Goal: Task Accomplishment & Management: Use online tool/utility

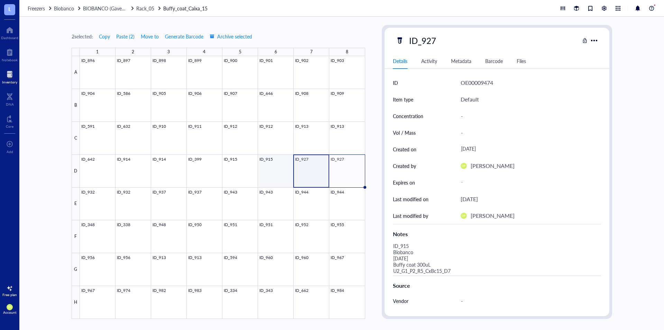
click at [270, 178] on div at bounding box center [222, 187] width 285 height 262
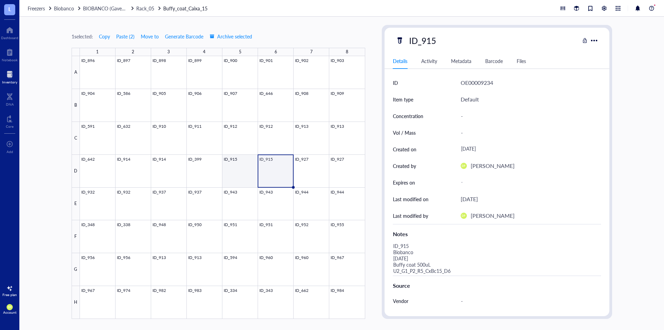
click at [231, 174] on div at bounding box center [222, 187] width 285 height 262
click at [205, 173] on div at bounding box center [222, 187] width 285 height 262
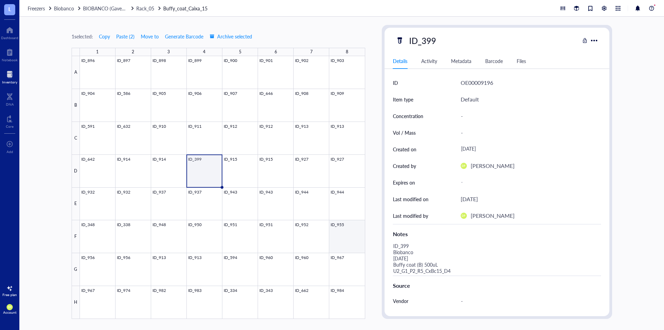
click at [355, 230] on div at bounding box center [222, 187] width 285 height 262
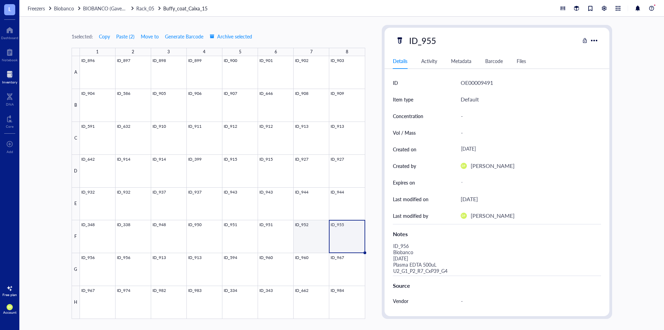
click at [310, 232] on div at bounding box center [222, 187] width 285 height 262
click at [352, 231] on div at bounding box center [222, 187] width 285 height 262
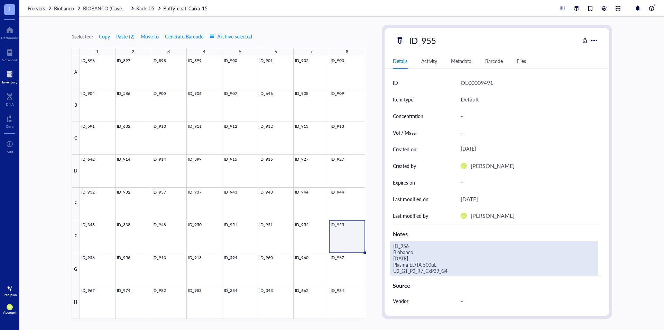
click at [428, 265] on div "ID_956 Biobanco [DATE] Plasma EDTA 500uL U2_G1_P2_R7_CxP39_G4" at bounding box center [494, 258] width 208 height 35
drag, startPoint x: 445, startPoint y: 264, endPoint x: 391, endPoint y: 263, distance: 53.6
click at [391, 263] on textarea "ID_956 Biobanco [DATE] Plasma EDTA 500uL U2_G1_P2_R7_CxP39_G4" at bounding box center [493, 258] width 207 height 34
click at [319, 243] on div at bounding box center [222, 187] width 285 height 262
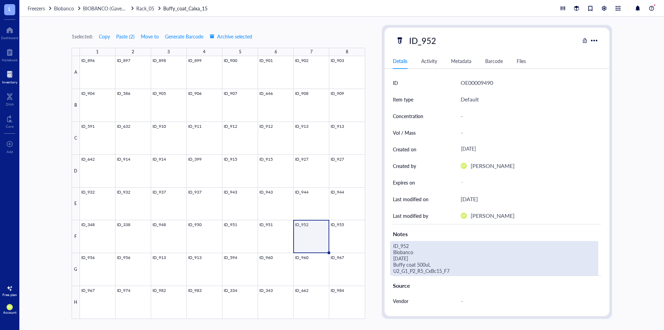
click at [438, 269] on div "ID_952 Biobanco [DATE] Buffy coat 500uL U2_G1_P2_R5_CxBc15_F7" at bounding box center [494, 258] width 208 height 35
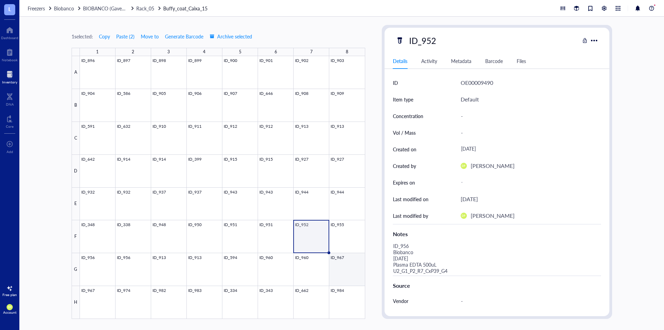
click at [364, 266] on div "1 selected: Copy Paste ( 2 ) Move to Generate Barcode Archive selected 1 2 3 4 …" at bounding box center [341, 173] width 645 height 313
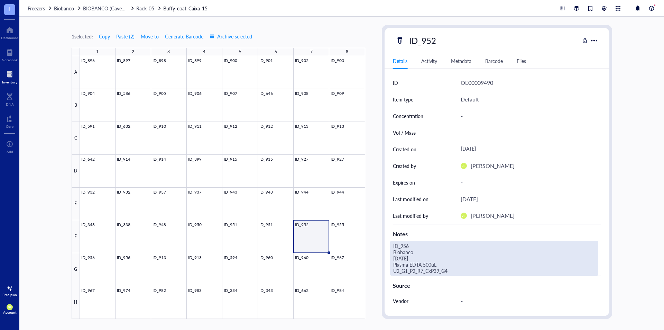
click at [435, 266] on div "ID_956 Biobanco [DATE] Plasma EDTA 500uL U2_G1_P2_R7_CxP39_G4" at bounding box center [494, 258] width 208 height 35
click at [309, 240] on div at bounding box center [222, 187] width 285 height 262
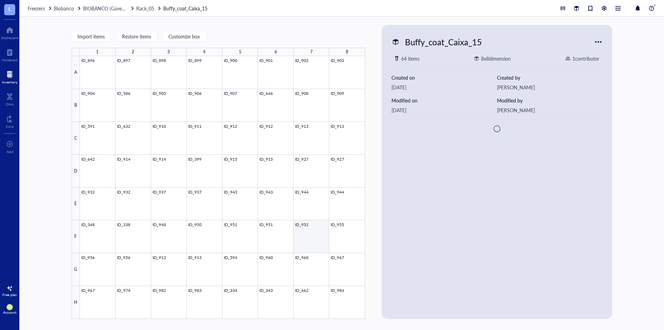
click at [308, 237] on div at bounding box center [222, 187] width 285 height 262
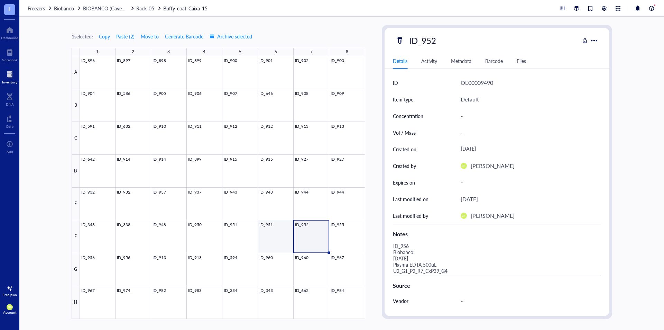
click at [276, 230] on div at bounding box center [222, 187] width 285 height 262
click at [313, 231] on div at bounding box center [222, 187] width 285 height 262
click at [341, 229] on div at bounding box center [222, 187] width 285 height 262
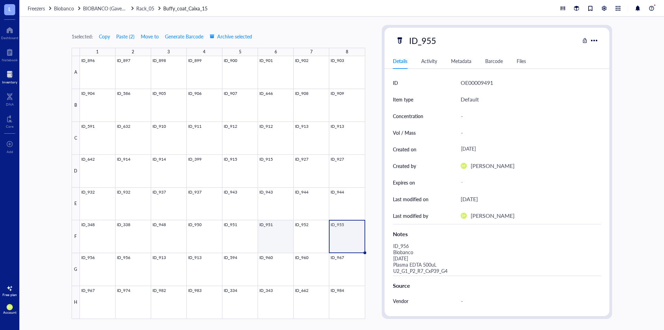
click at [281, 238] on div at bounding box center [222, 187] width 285 height 262
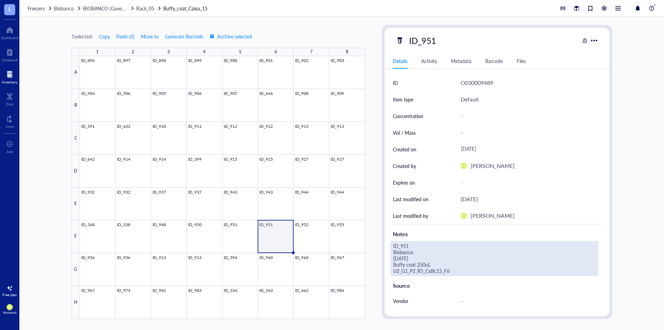
click at [425, 270] on div "ID_951 Biobanco [DATE] Buffy coat 250uL U2_G1_P2_R5_CxBc15_F6" at bounding box center [494, 258] width 208 height 35
drag, startPoint x: 454, startPoint y: 271, endPoint x: 388, endPoint y: 262, distance: 66.9
click at [388, 262] on div "ID OE00009489 Item type Default Concentration - Vol / Mass - Created on August …" at bounding box center [496, 232] width 225 height 317
click at [379, 237] on div "1 selected: Copy Paste ( 2 ) Move to Generate Barcode Archive selected 1 2 3 4 …" at bounding box center [341, 173] width 645 height 313
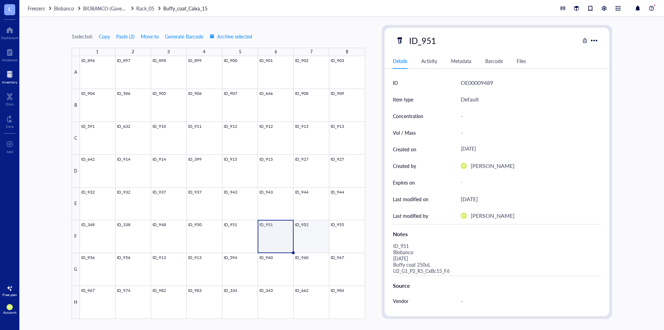
click at [315, 235] on div at bounding box center [222, 187] width 285 height 262
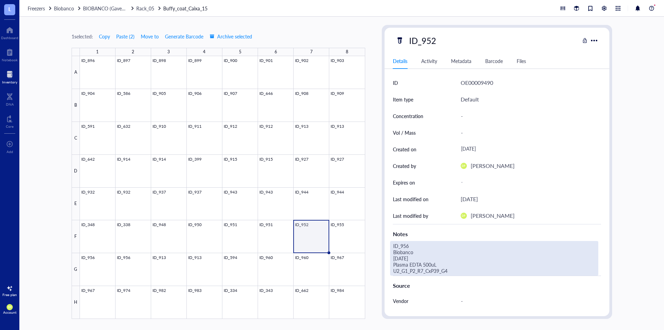
click at [415, 243] on div "ID_956 Biobanco [DATE] Plasma EDTA 500uL U2_G1_P2_R7_CxP39_G4" at bounding box center [494, 258] width 208 height 35
click at [417, 245] on textarea "ID_956 Biobanco [DATE] Plasma EDTA 500uL U2_G1_P2_R7_CxP39_G4" at bounding box center [493, 258] width 207 height 34
click at [398, 257] on textarea "ID_952 Biobanco 24.07.25 Plasma EDTA 500uL U2_G1_P2_R7_CxP39_G4" at bounding box center [493, 258] width 207 height 34
drag, startPoint x: 456, startPoint y: 270, endPoint x: 378, endPoint y: 261, distance: 78.3
click at [378, 261] on div "1 selected: Copy Paste ( 2 ) Move to Generate Barcode Archive selected 1 2 3 4 …" at bounding box center [341, 173] width 645 height 313
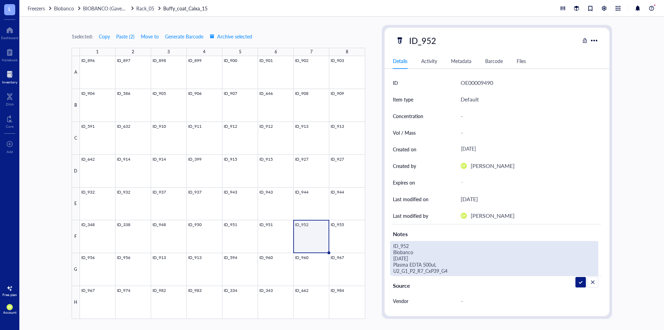
click at [436, 269] on textarea "ID_952 Biobanco 22.07.25 Plasma EDTA 500uL U2_G1_P2_R7_CxP39_G4" at bounding box center [493, 258] width 207 height 34
drag, startPoint x: 412, startPoint y: 268, endPoint x: 386, endPoint y: 263, distance: 27.1
click at [386, 263] on div "ID OE00009490 Item type Default Concentration - Vol / Mass - Created on August …" at bounding box center [496, 232] width 225 height 317
click at [423, 263] on textarea "ID_952 Biobanco 22.07.25 Buffy coat 250uL U2_G1_P2_R5_CxBc15_F7" at bounding box center [493, 258] width 207 height 34
type textarea "ID_952 Biobanco [DATE] Buffy coat 500uL U2_G1_P2_R5_CxBc15_F7"
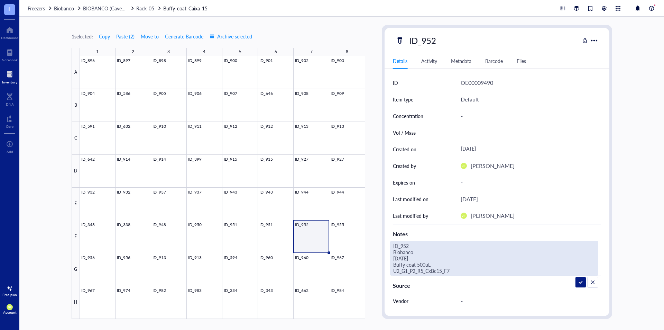
click at [383, 227] on div "ID_952 Details Activity Metadata Barcode Files ID OE00009490 Item type Default …" at bounding box center [497, 172] width 230 height 294
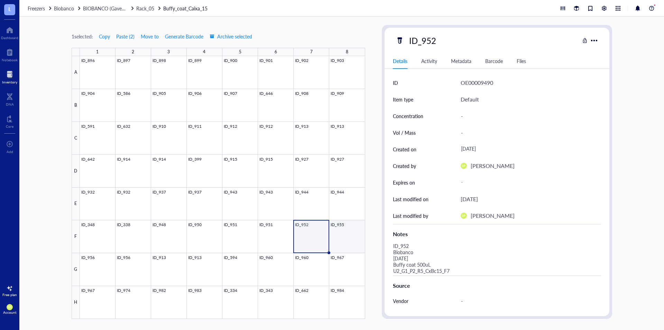
click at [343, 229] on div at bounding box center [222, 187] width 285 height 262
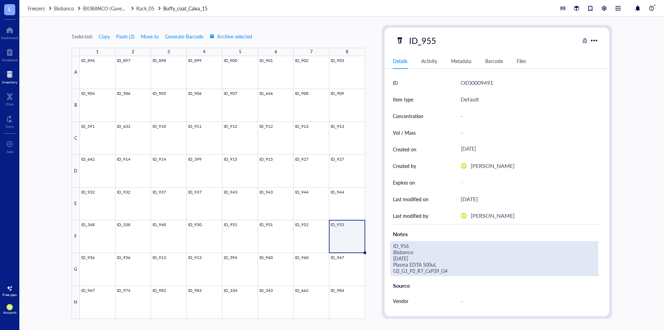
click at [434, 266] on div "ID_956 Biobanco [DATE] Plasma EDTA 500uL U2_G1_P2_R7_CxP39_G4" at bounding box center [494, 258] width 208 height 35
drag, startPoint x: 451, startPoint y: 270, endPoint x: 393, endPoint y: 264, distance: 58.4
click at [393, 264] on textarea "ID_956 Biobanco [DATE] Plasma EDTA 500uL U2_G1_P2_R7_CxP39_G4" at bounding box center [493, 258] width 207 height 34
click at [424, 265] on textarea "ID_956 Biobanco 24.07.25 Buffy coat 250uL U2_G1_P2_R5_CxBc15_F8" at bounding box center [493, 258] width 207 height 34
click at [413, 247] on textarea "ID_956 Biobanco 24.07.25 Buffy coat 500uL U2_G1_P2_R5_CxBc15_F8" at bounding box center [493, 258] width 207 height 34
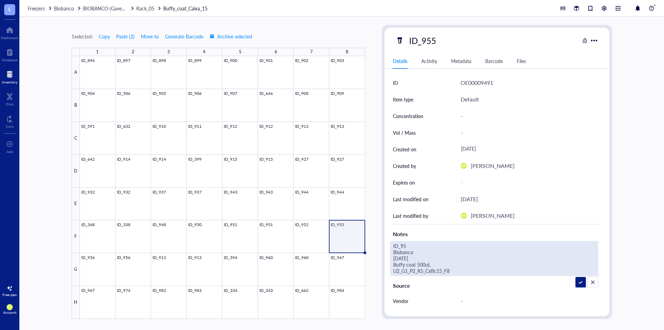
type textarea "ID_955 Biobanco 24.07.25 Buffy coat 500uL U2_G1_P2_R5_CxBc15_F8"
click at [377, 236] on div "1 selected: Copy Paste ( 2 ) Move to Generate Barcode Archive selected 1 2 3 4 …" at bounding box center [341, 173] width 645 height 313
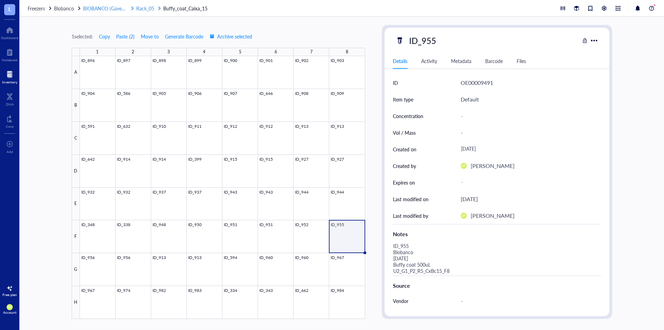
click at [145, 9] on span "Rack_05" at bounding box center [145, 8] width 18 height 7
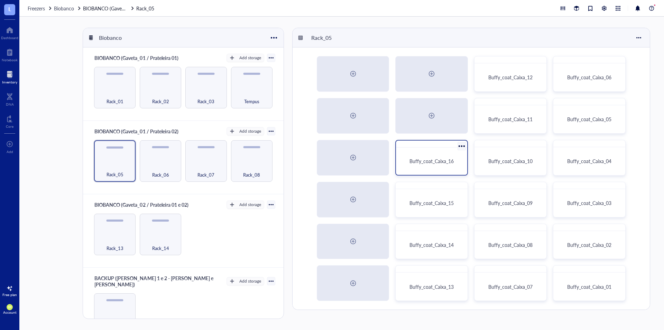
click at [434, 150] on div "Buffy_coat_Caixa_16" at bounding box center [432, 161] width 66 height 22
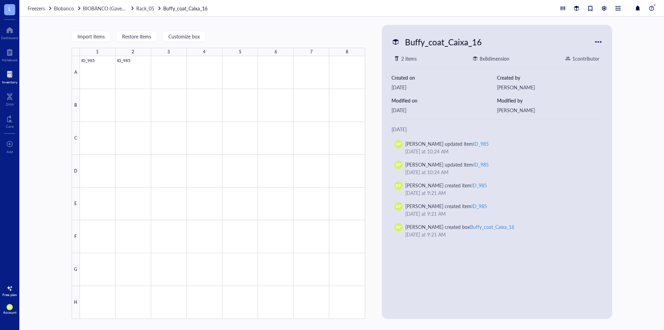
click at [106, 65] on div at bounding box center [222, 187] width 285 height 262
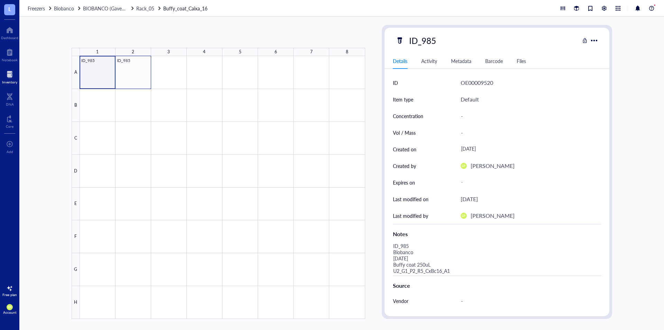
drag, startPoint x: 103, startPoint y: 72, endPoint x: 131, endPoint y: 73, distance: 28.7
click at [131, 73] on div at bounding box center [222, 187] width 285 height 262
click at [107, 35] on span "Copy" at bounding box center [104, 37] width 11 height 6
click at [107, 10] on span "BIOBANCO (Gaveta_01 / Prateleira 02)" at bounding box center [124, 8] width 83 height 7
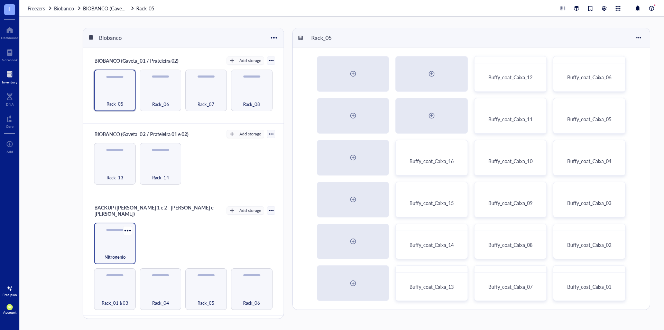
scroll to position [138, 0]
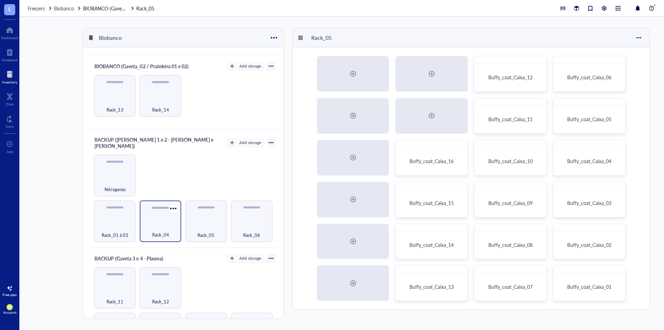
click at [158, 223] on div "Rack_04" at bounding box center [160, 230] width 35 height 15
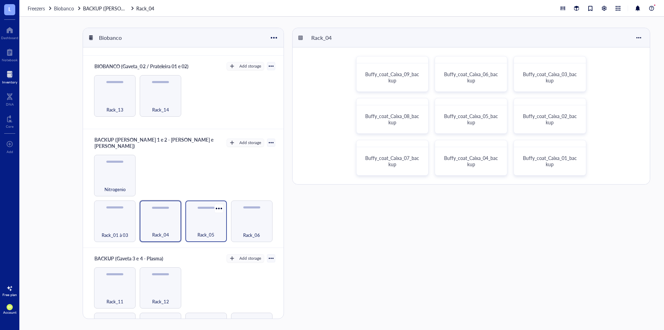
click at [219, 213] on div "Rack_05" at bounding box center [205, 220] width 41 height 41
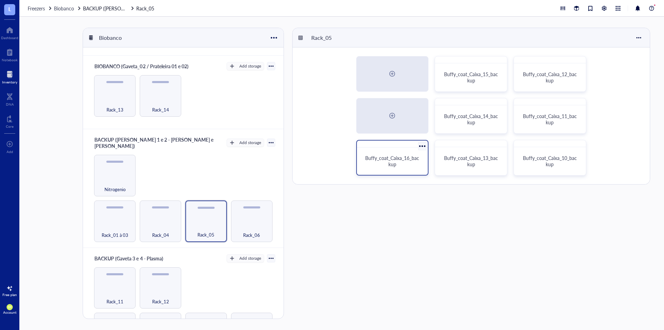
click at [411, 158] on span "Buffy_coat_Caixa_16_backup" at bounding box center [392, 160] width 54 height 13
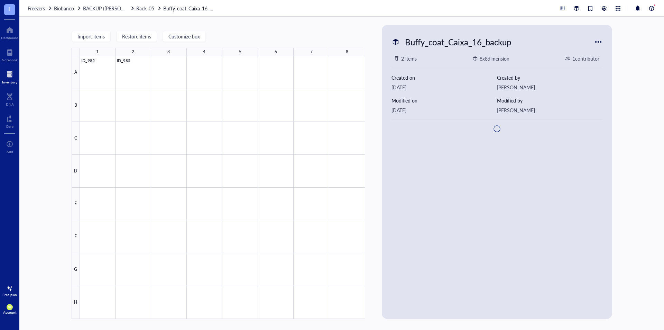
click at [138, 51] on div "2" at bounding box center [133, 52] width 36 height 8
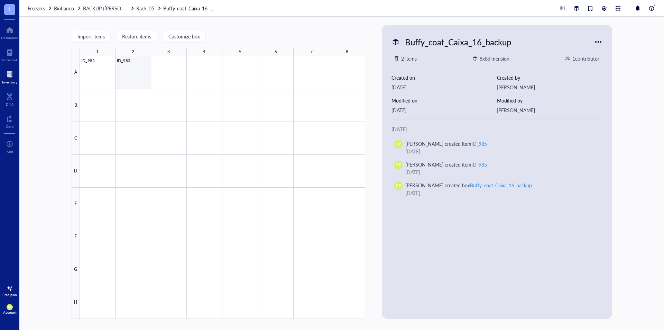
click at [138, 58] on div at bounding box center [222, 187] width 285 height 262
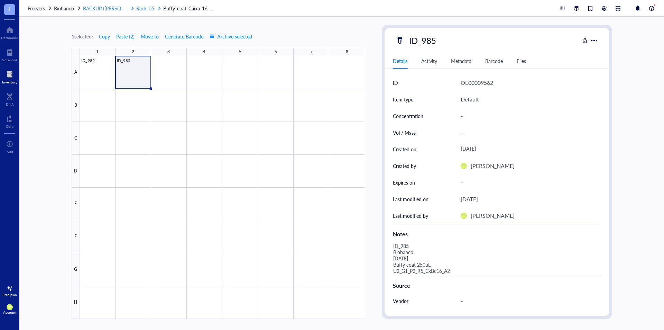
click at [150, 12] on div "Rack_05" at bounding box center [145, 8] width 18 height 8
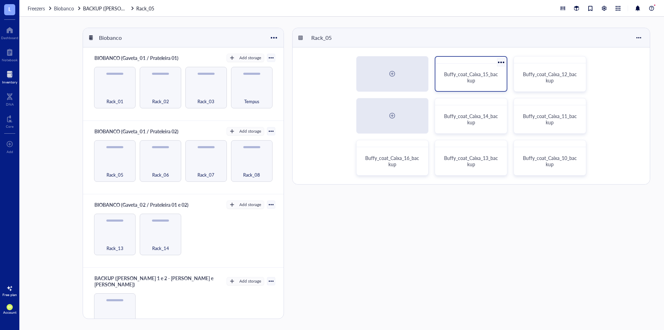
click at [475, 78] on div "Buffy_coat_Caixa_15_backup" at bounding box center [471, 77] width 55 height 12
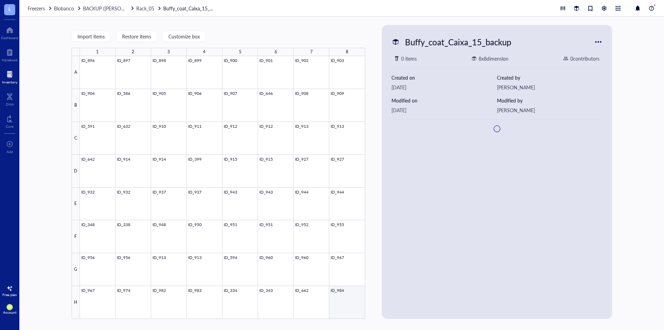
click at [358, 301] on div at bounding box center [222, 187] width 285 height 262
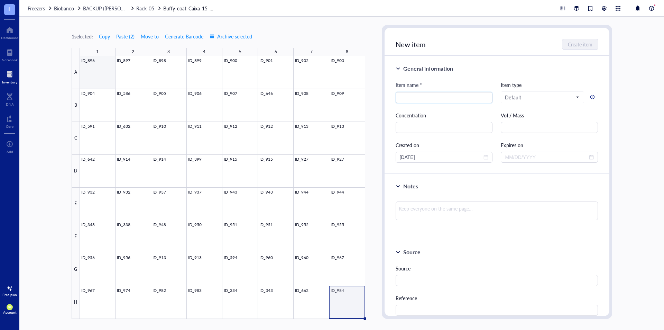
click at [90, 67] on div at bounding box center [222, 187] width 285 height 262
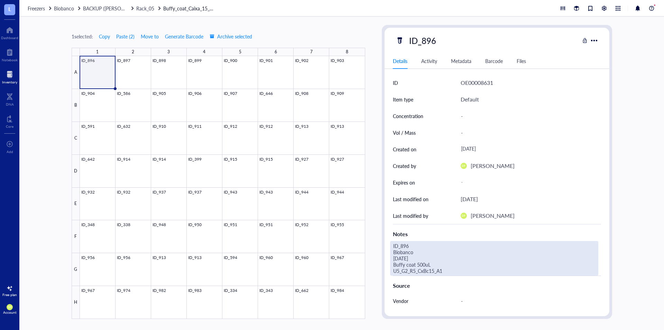
click at [438, 274] on div "ID_896 Biobanco 19.05.25 Buffy coat 500uL U5_G2_R5_CxBc15_A1" at bounding box center [494, 258] width 208 height 35
drag, startPoint x: 442, startPoint y: 272, endPoint x: 381, endPoint y: 272, distance: 60.2
click at [382, 272] on div "ID_896 Details Activity Metadata Barcode Files ID OE00008631 Item type Default …" at bounding box center [497, 172] width 230 height 294
click at [375, 193] on div "1 selected: Copy Paste ( 2 ) Move to Generate Barcode Archive selected 1 2 3 4 …" at bounding box center [341, 173] width 645 height 313
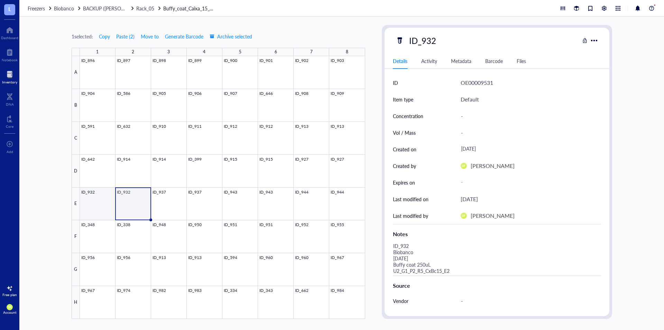
click at [101, 212] on div at bounding box center [222, 187] width 285 height 262
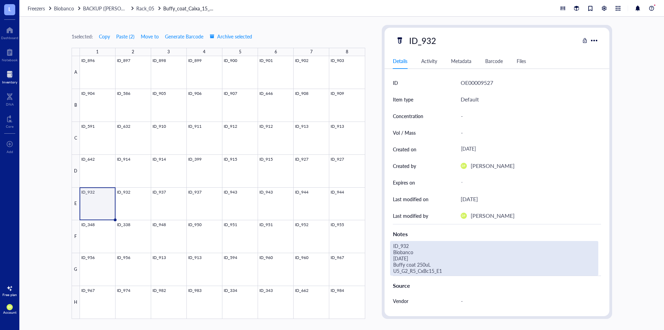
click at [444, 267] on div "ID_932 Biobanco [DATE] Buffy coat 250uL U5_G2_R5_CxBc15_E1" at bounding box center [494, 258] width 208 height 35
drag, startPoint x: 449, startPoint y: 270, endPoint x: 381, endPoint y: 276, distance: 68.3
click at [381, 276] on div "1 selected: Copy Paste ( 2 ) Move to Generate Barcode Archive selected 1 2 3 4 …" at bounding box center [341, 173] width 645 height 313
click at [376, 186] on div "1 selected: Copy Paste ( 2 ) Move to Generate Barcode Archive selected 1 2 3 4 …" at bounding box center [341, 173] width 645 height 313
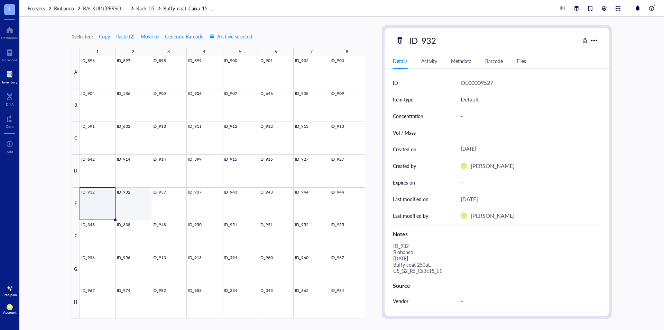
click at [133, 194] on div at bounding box center [222, 187] width 285 height 262
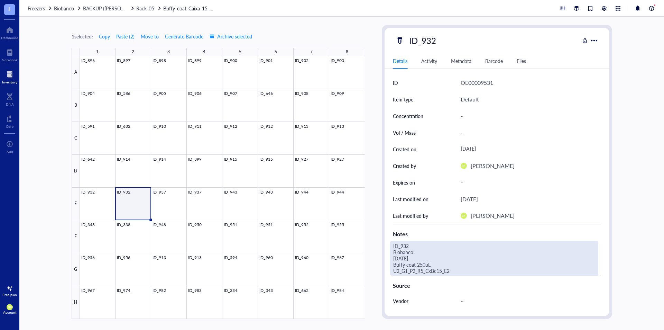
click at [446, 271] on div "ID_932 Biobanco [DATE] Buffy coat 250uL U2_G1_P2_R5_CxBc15_E2" at bounding box center [494, 258] width 208 height 35
drag, startPoint x: 446, startPoint y: 271, endPoint x: 384, endPoint y: 270, distance: 62.6
click at [384, 270] on div "ID_932 Details Activity Metadata Barcode Files ID OE00009531 Item type Default …" at bounding box center [497, 172] width 230 height 294
type textarea "ID_932 Biobanco [DATE] Buffy coat 250uL U5_G2_R5_CxBc15_E2"
click at [377, 200] on div "1 selected: Copy Paste ( 2 ) Move to Generate Barcode Archive selected 1 2 3 4 …" at bounding box center [341, 173] width 645 height 313
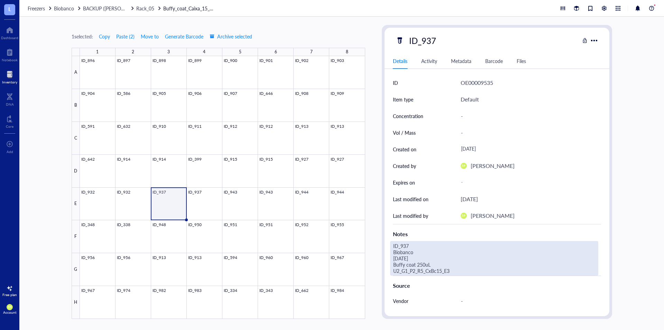
click at [443, 271] on div "ID_937 Biobanco [DATE] Buffy coat 250uL U2_G1_P2_R5_CxBc15_E3" at bounding box center [494, 258] width 208 height 35
drag, startPoint x: 449, startPoint y: 271, endPoint x: 393, endPoint y: 273, distance: 56.0
click at [393, 273] on textarea "ID_937 Biobanco [DATE] Buffy coat 250uL U2_G1_P2_R5_CxBc15_E3" at bounding box center [493, 258] width 207 height 34
type textarea "ID_937 Biobanco [DATE] Buffy coat 250uL U5_G2_R5_CxBc15_E3"
click at [646, 186] on div "1 selected: Copy Paste ( 2 ) Move to Generate Barcode Archive selected 1 2 3 4 …" at bounding box center [341, 173] width 645 height 313
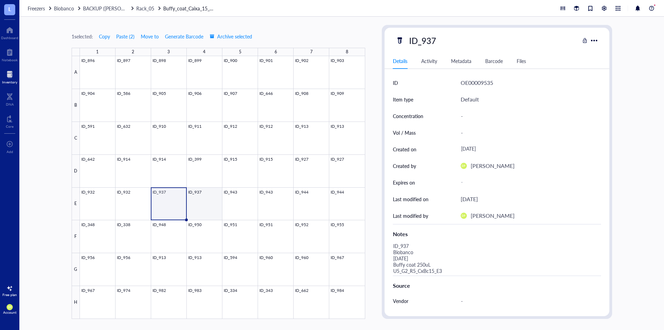
click at [210, 207] on div at bounding box center [222, 187] width 285 height 262
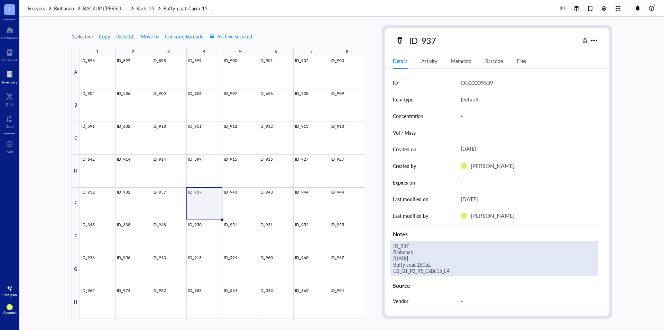
click at [458, 270] on div "ID_937 Biobanco [DATE] Buffy coat 250uL U2_G1_P2_R5_CxBc15_E4" at bounding box center [494, 258] width 208 height 35
drag, startPoint x: 435, startPoint y: 272, endPoint x: 378, endPoint y: 272, distance: 57.1
click at [378, 272] on div "1 selected: Copy Paste ( 2 ) Move to Generate Barcode Archive selected 1 2 3 4 …" at bounding box center [341, 173] width 645 height 313
type textarea "ID_937 Biobanco [DATE] Buffy coat 250uL U5_G2_R5_CxBc15_E4"
click at [651, 170] on div "1 selected: Copy Paste ( 2 ) Move to Generate Barcode Archive selected 1 2 3 4 …" at bounding box center [341, 173] width 645 height 313
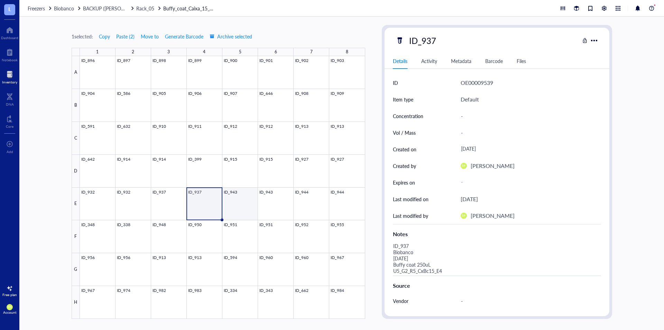
click at [249, 205] on div at bounding box center [222, 187] width 285 height 262
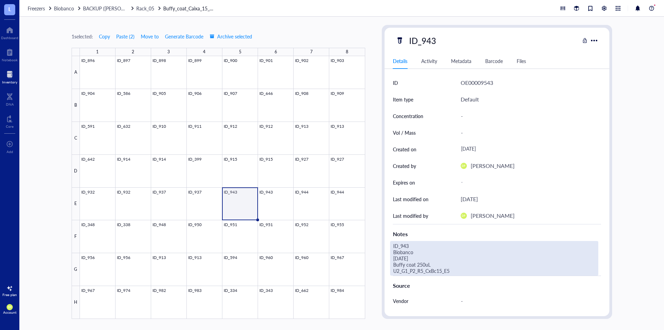
click at [445, 273] on div "ID_943 Biobanco [DATE] Buffy coat 250uL U2_G1_P2_R5_CxBc15_E5" at bounding box center [494, 258] width 208 height 35
drag, startPoint x: 455, startPoint y: 269, endPoint x: 369, endPoint y: 270, distance: 85.4
click at [369, 270] on div "1 selected: Copy Paste ( 2 ) Move to Generate Barcode Archive selected 1 2 3 4 …" at bounding box center [341, 173] width 645 height 313
type textarea "ID_943 Biobanco [DATE] Buffy coat 250uL U5_G2_R5_CxBc15_E5"
click at [380, 195] on div "1 selected: Copy Paste ( 2 ) Move to Generate Barcode Archive selected 1 2 3 4 …" at bounding box center [341, 173] width 645 height 313
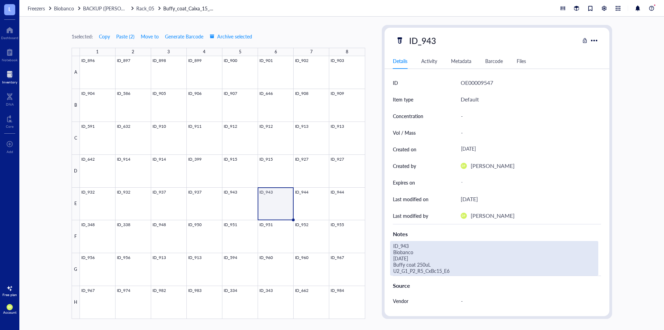
click at [438, 269] on div "ID_943 Biobanco [DATE] Buffy coat 250uL U2_G1_P2_R5_CxBc15_E6" at bounding box center [494, 258] width 208 height 35
drag, startPoint x: 452, startPoint y: 269, endPoint x: 339, endPoint y: 270, distance: 112.7
click at [339, 270] on div "1 selected: Copy Paste ( 2 ) Move to Generate Barcode Archive selected 1 2 3 4 …" at bounding box center [341, 173] width 645 height 313
type textarea "ID_943 Biobanco [DATE] Buffy coat 250uL U5_G2_R5_CxBc15_E6"
click at [373, 213] on div "1 selected: Copy Paste ( 2 ) Move to Generate Barcode Archive selected 1 2 3 4 …" at bounding box center [341, 173] width 645 height 313
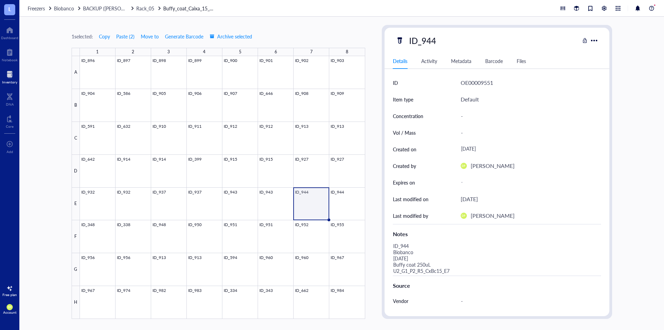
click at [435, 276] on div "Source" at bounding box center [497, 283] width 208 height 17
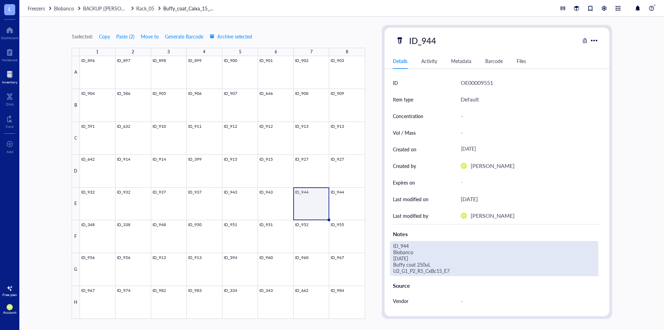
click at [462, 266] on div "ID_944 Biobanco [DATE] Buffy coat 250uL U2_G1_P2_R5_CxBc15_E7" at bounding box center [494, 258] width 208 height 35
drag, startPoint x: 461, startPoint y: 269, endPoint x: 392, endPoint y: 268, distance: 68.8
click at [392, 268] on textarea "ID_944 Biobanco [DATE] Buffy coat 250uL U2_G1_P2_R5_CxBc15_E7" at bounding box center [493, 258] width 207 height 34
type textarea "ID_944 Biobanco [DATE] Buffy coat 250uL U5_G2_R5_CxBc15_E7"
click at [379, 237] on div "1 selected: Copy Paste ( 2 ) Move to Generate Barcode Archive selected 1 2 3 4 …" at bounding box center [341, 173] width 645 height 313
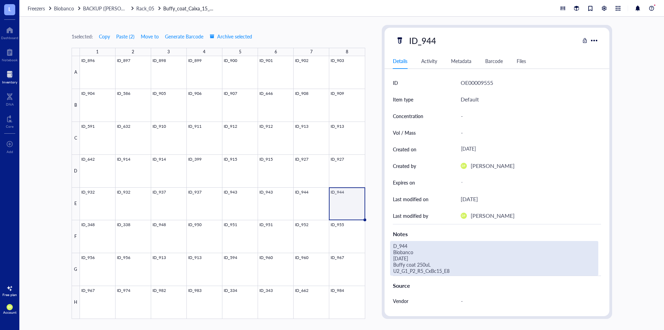
click at [457, 268] on div "D_944 Biobanco [DATE] Buffy coat 250uL U2_G1_P2_R5_CxBc15_E8" at bounding box center [494, 258] width 208 height 35
drag, startPoint x: 457, startPoint y: 268, endPoint x: 389, endPoint y: 272, distance: 67.9
click at [389, 272] on div "ID OE00009555 Item type Default Concentration - Vol / Mass - Created on [DATE] …" at bounding box center [496, 232] width 225 height 317
type textarea "D_944 Biobanco [DATE] Buffy coat 250uL U5_G2_R5_CxBc15_E8"
click at [375, 246] on div "1 selected: Copy Paste ( 2 ) Move to Generate Barcode Archive selected 1 2 3 4 …" at bounding box center [341, 173] width 645 height 313
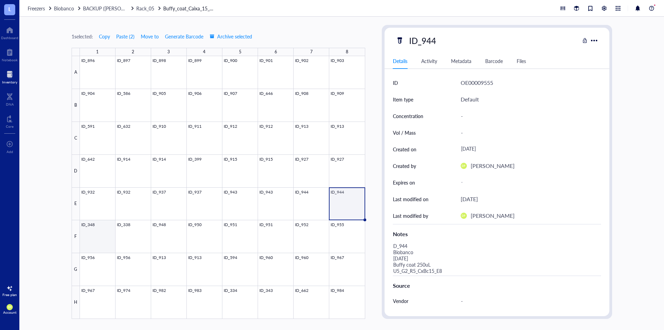
click at [105, 235] on div at bounding box center [222, 187] width 285 height 262
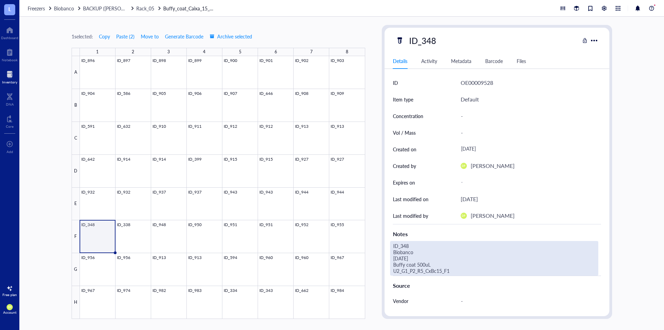
click at [437, 269] on div "ID_348 Biobanco [DATE] Buffy coat 500uL U2_G1_P2_R5_CxBc15_F1" at bounding box center [494, 258] width 208 height 35
drag, startPoint x: 457, startPoint y: 271, endPoint x: 359, endPoint y: 271, distance: 97.9
click at [359, 271] on div "1 selected: Copy Paste ( 2 ) Move to Generate Barcode Archive selected 1 2 3 4 …" at bounding box center [341, 173] width 645 height 313
type textarea "ID_348 Biobanco [DATE] Buffy coat 500uL U5_G2_R5_CxBc15_F1"
drag, startPoint x: 451, startPoint y: 269, endPoint x: 379, endPoint y: 271, distance: 72.3
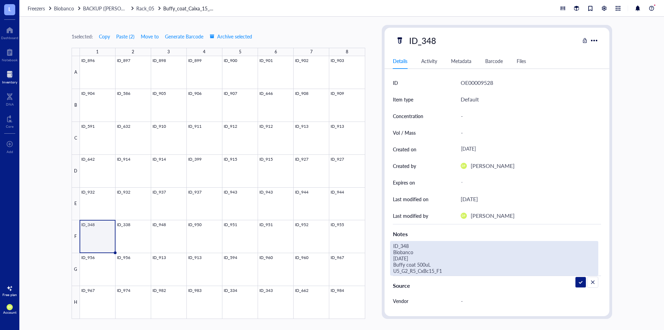
click at [379, 271] on div "1 selected: Copy Paste ( 2 ) Move to Generate Barcode Archive selected 1 2 3 4 …" at bounding box center [341, 173] width 645 height 313
click at [377, 254] on div "1 selected: Copy Paste ( 2 ) Move to Generate Barcode Archive selected 1 2 3 4 …" at bounding box center [341, 173] width 645 height 313
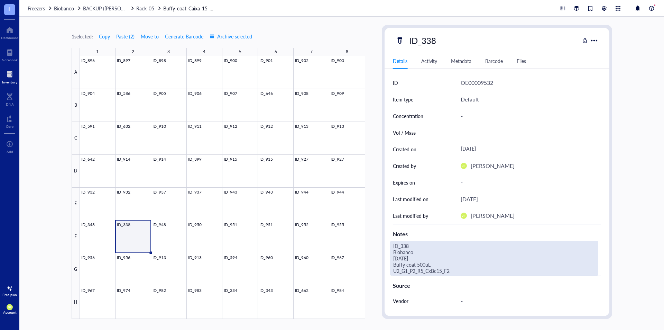
click at [439, 270] on div "ID_338 Biobanco [DATE] Buffy coat 500uL U2_G1_P2_R5_CxBc15_F2" at bounding box center [494, 258] width 208 height 35
drag, startPoint x: 461, startPoint y: 266, endPoint x: 369, endPoint y: 268, distance: 92.4
click at [369, 268] on div "1 selected: Copy Paste ( 2 ) Move to Generate Barcode Archive selected 1 2 3 4 …" at bounding box center [341, 173] width 645 height 313
drag, startPoint x: 423, startPoint y: 271, endPoint x: 361, endPoint y: 271, distance: 62.2
click at [361, 271] on div "1 selected: Copy Paste ( 2 ) Move to Generate Barcode Archive selected 1 2 3 4 …" at bounding box center [341, 173] width 645 height 313
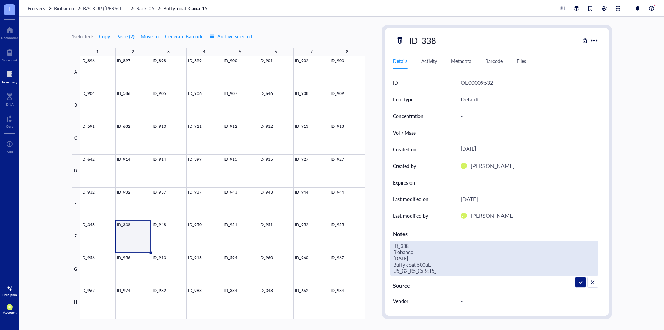
type textarea "ID_338 Biobanco [DATE] Buffy coat 500uL U5_G2_R5_CxBc15_F2"
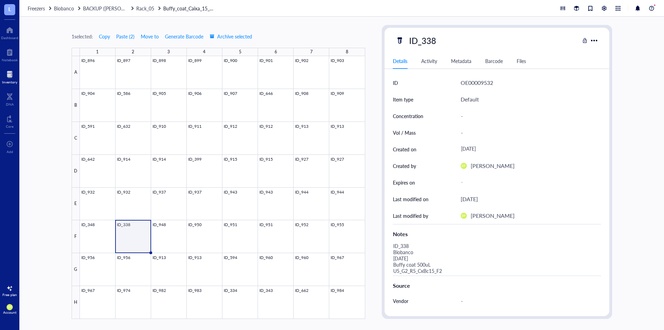
click at [377, 231] on div "1 selected: Copy Paste ( 2 ) Move to Generate Barcode Archive selected 1 2 3 4 …" at bounding box center [341, 173] width 645 height 313
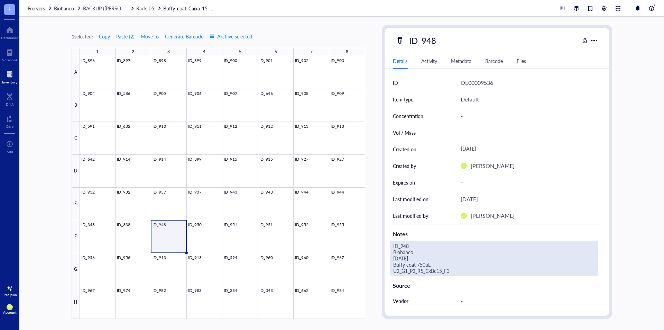
click at [438, 271] on div "ID_948 Biobanco [DATE] Buffy coat 750uL U2_G1_P2_R5_CxBc15_F3" at bounding box center [494, 258] width 208 height 35
drag, startPoint x: 456, startPoint y: 271, endPoint x: 384, endPoint y: 272, distance: 72.6
click at [384, 272] on div "ID_948 Details Activity Metadata Barcode Files ID OE00009536 Item type Default …" at bounding box center [497, 172] width 230 height 294
type textarea "ID_948 Biobanco [DATE] Buffy coat 750uL U5_G2_R5_CxBc15_F3"
click at [382, 247] on div "ID_948 Details Activity Metadata Barcode Files ID OE00009536 Item type Default …" at bounding box center [497, 172] width 230 height 294
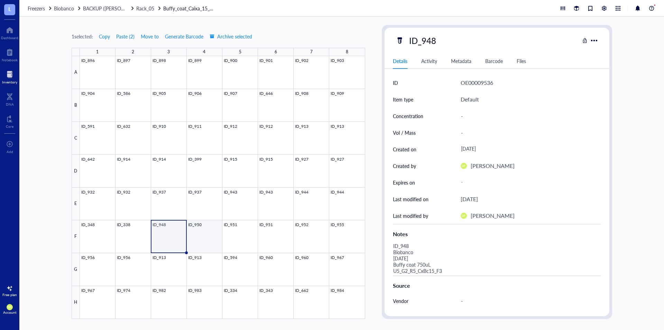
click at [214, 237] on div at bounding box center [222, 187] width 285 height 262
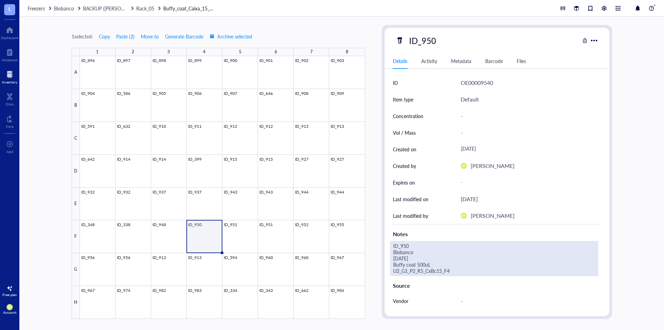
click at [449, 271] on div "ID_950 Biobanco [DATE] Buffy coat 500uL U2_G1_P2_R5_CxBc15_F4" at bounding box center [494, 258] width 208 height 35
drag, startPoint x: 456, startPoint y: 271, endPoint x: 376, endPoint y: 272, distance: 79.5
click at [376, 272] on div "1 selected: Copy Paste ( 2 ) Move to Generate Barcode Archive selected 1 2 3 4 …" at bounding box center [341, 173] width 645 height 313
type textarea "ID_950 Biobanco [DATE] Buffy coat 500uL U5_G2_R5_CxBc15_F4"
click at [376, 229] on div "1 selected: Copy Paste ( 2 ) Move to Generate Barcode Archive selected 1 2 3 4 …" at bounding box center [341, 173] width 645 height 313
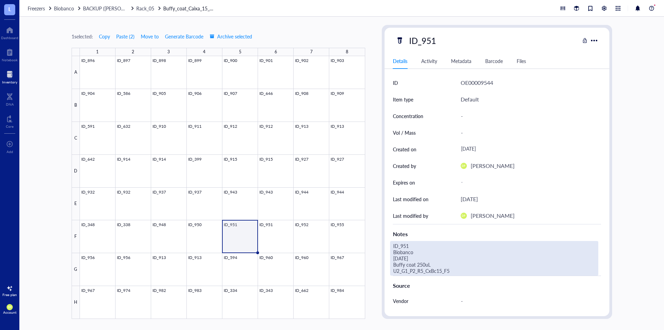
click at [438, 272] on div "ID_951 Biobanco [DATE] Buffy coat 250uL U2_G1_P2_R5_CxBc15_F5" at bounding box center [494, 258] width 208 height 35
drag, startPoint x: 457, startPoint y: 268, endPoint x: 363, endPoint y: 271, distance: 94.4
click at [363, 271] on div "1 selected: Copy Paste ( 2 ) Move to Generate Barcode Archive selected 1 2 3 4 …" at bounding box center [341, 173] width 645 height 313
type textarea "ID_951 Biobanco [DATE] Buffy coat 250uL U5_G2_R5_CxBc15_F5"
click at [372, 244] on div "1 selected: Copy Paste ( 2 ) Move to Generate Barcode Archive selected 1 2 3 4 …" at bounding box center [341, 173] width 645 height 313
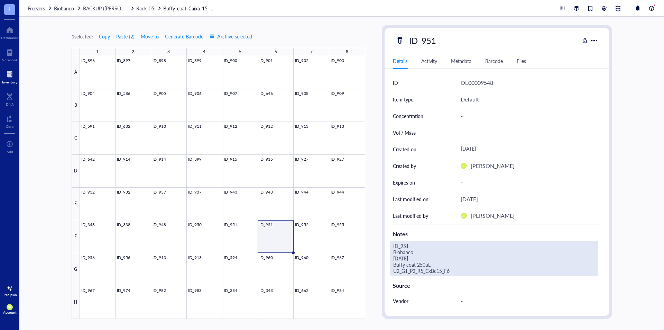
click at [452, 272] on div "ID_951 Biobanco [DATE] Buffy coat 250uL U2_G1_P2_R5_CxBc15_F6" at bounding box center [494, 258] width 208 height 35
drag, startPoint x: 461, startPoint y: 267, endPoint x: 375, endPoint y: 273, distance: 85.6
click at [375, 273] on div "1 selected: Copy Paste ( 2 ) Move to Generate Barcode Archive selected 1 2 3 4 …" at bounding box center [341, 173] width 645 height 313
drag, startPoint x: 460, startPoint y: 270, endPoint x: 388, endPoint y: 271, distance: 72.3
click at [388, 271] on div "ID OE00009548 Item type Default Concentration - Vol / Mass - Created on [DATE] …" at bounding box center [496, 232] width 225 height 317
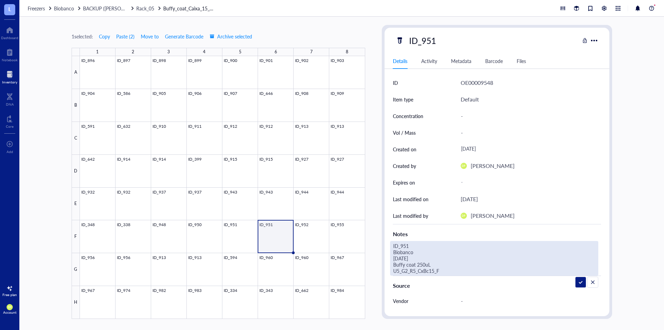
type textarea "ID_951 Biobanco [DATE] Buffy coat 250uL U5_G2_R5_CxBc15_F6"
click at [372, 250] on div "1 selected: Copy Paste ( 2 ) Move to Generate Barcode Archive selected 1 2 3 4 …" at bounding box center [341, 173] width 645 height 313
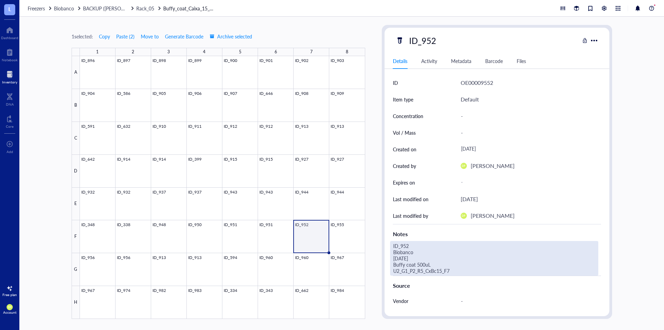
click at [453, 271] on div "ID_952 Biobanco [DATE] Buffy coat 500uL U2_G1_P2_R5_CxBc15_F7" at bounding box center [494, 258] width 208 height 35
drag, startPoint x: 457, startPoint y: 269, endPoint x: 371, endPoint y: 272, distance: 86.1
click at [371, 272] on div "1 selected: Copy Paste ( 2 ) Move to Generate Barcode Archive selected 1 2 3 4 …" at bounding box center [341, 173] width 645 height 313
type textarea "ID_952 Biobanco [DATE] Buffy coat 500uL U5_G2_R5_CxBc15_F7"
click at [370, 260] on div "1 selected: Copy Paste ( 2 ) Move to Generate Barcode Archive selected 1 2 3 4 …" at bounding box center [341, 173] width 645 height 313
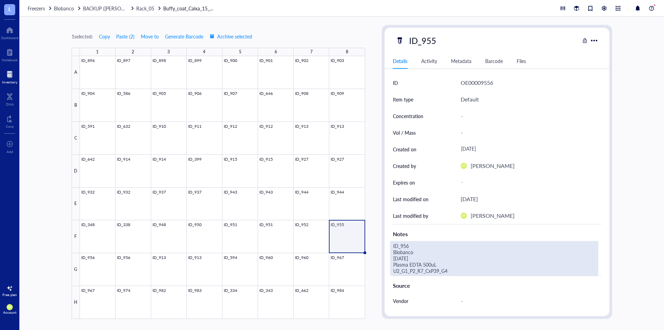
click at [437, 268] on div "ID_956 Biobanco [DATE] Plasma EDTA 500uL U2_G1_P2_R7_CxP39_G4" at bounding box center [494, 258] width 208 height 35
drag, startPoint x: 447, startPoint y: 271, endPoint x: 379, endPoint y: 272, distance: 67.8
click at [379, 272] on div "1 selected: Copy Paste ( 2 ) Move to Generate Barcode Archive selected 1 2 3 4 …" at bounding box center [341, 173] width 645 height 313
click at [93, 266] on div at bounding box center [222, 187] width 285 height 262
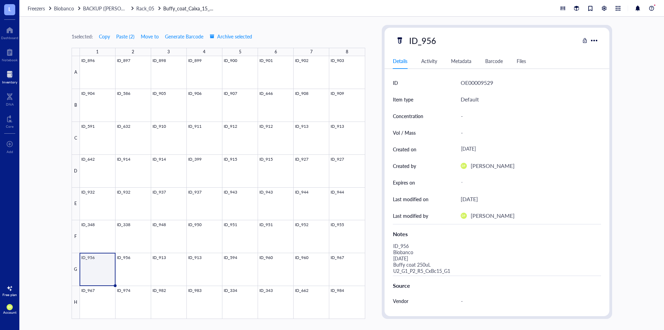
click at [126, 263] on div at bounding box center [222, 187] width 285 height 262
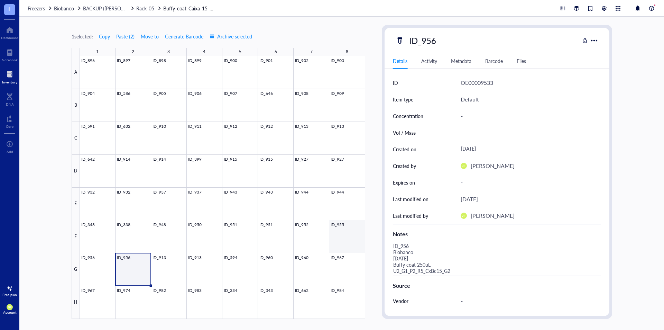
click at [341, 229] on div at bounding box center [222, 187] width 285 height 262
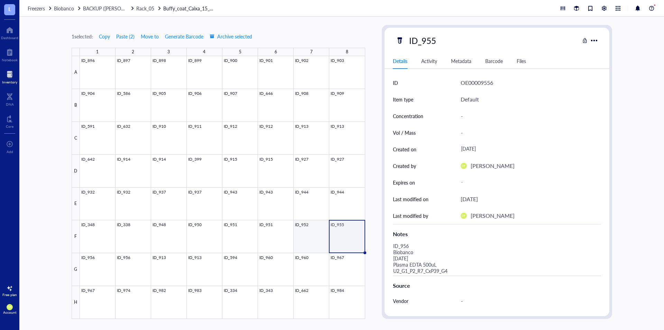
click at [303, 233] on div at bounding box center [222, 187] width 285 height 262
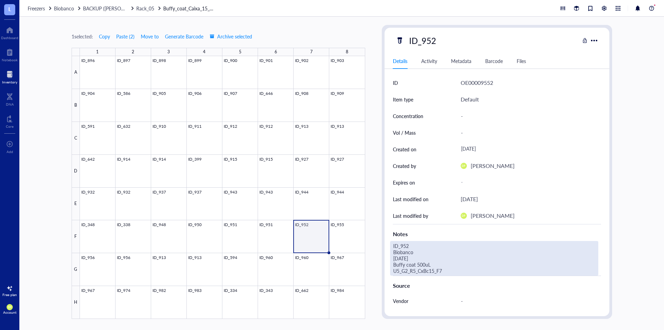
click at [433, 269] on div "ID_952 Biobanco [DATE] Buffy coat 500uL U5_G2_R5_CxBc15_F7" at bounding box center [494, 258] width 208 height 35
drag, startPoint x: 449, startPoint y: 269, endPoint x: 392, endPoint y: 263, distance: 57.0
click at [392, 263] on textarea "ID_952 Biobanco [DATE] Buffy coat 500uL U5_G2_R5_CxBc15_F7" at bounding box center [492, 258] width 205 height 34
click at [372, 232] on div "1 selected: Copy Paste ( 2 ) Move to Generate Barcode Archive selected 1 2 3 4 …" at bounding box center [341, 173] width 645 height 313
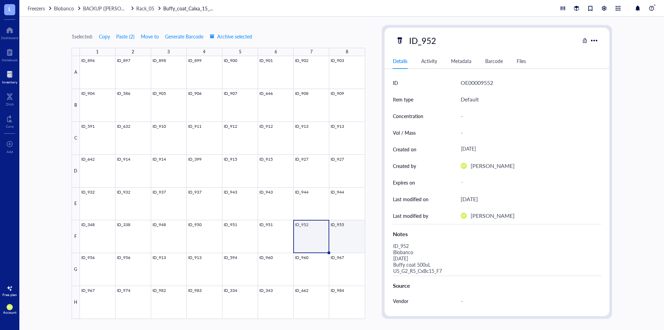
click at [352, 232] on div at bounding box center [222, 187] width 285 height 262
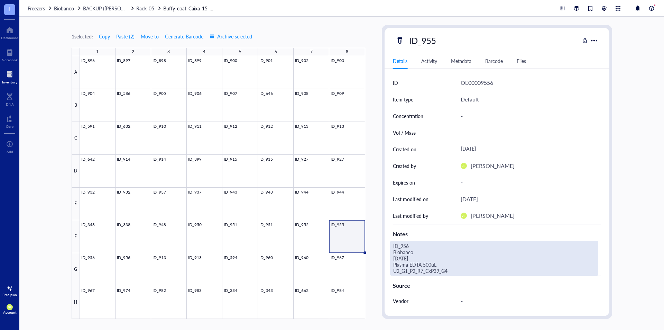
click at [421, 264] on div "ID_956 Biobanco [DATE] Plasma EDTA 500uL U2_G1_P2_R7_CxP39_G4" at bounding box center [494, 258] width 208 height 35
drag, startPoint x: 455, startPoint y: 269, endPoint x: 392, endPoint y: 264, distance: 63.5
click at [392, 264] on textarea "ID_956 Biobanco [DATE] Plasma EDTA 500uL U2_G1_P2_R7_CxP39_G4" at bounding box center [493, 258] width 207 height 34
click at [423, 246] on textarea "ID_956 Biobanco [DATE] Buffy coat 500uL U5_G2_R5_CxBc15_F7" at bounding box center [492, 258] width 205 height 34
type textarea "ID_955 Biobanco [DATE] Buffy coat 500uL U5_G2_R5_CxBc15_F7"
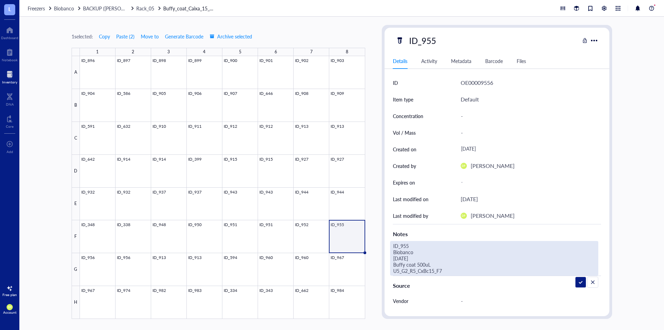
click at [378, 213] on div "1 selected: Copy Paste ( 2 ) Move to Generate Barcode Archive selected 1 2 3 4 …" at bounding box center [341, 173] width 645 height 313
click at [446, 270] on div "ID_955 Biobanco [DATE] Buffy coat 500uL U5_G2_R5_CxBc15_F7" at bounding box center [494, 258] width 208 height 35
drag, startPoint x: 439, startPoint y: 270, endPoint x: 443, endPoint y: 270, distance: 4.5
click at [443, 270] on textarea "ID_955 Biobanco [DATE] Buffy coat 500uL U5_G2_R5_CxBc15_F7" at bounding box center [492, 258] width 205 height 34
type textarea "ID_955 Biobanco [DATE] Buffy coat 500uL U5_G2_R5_CxBc15_F8"
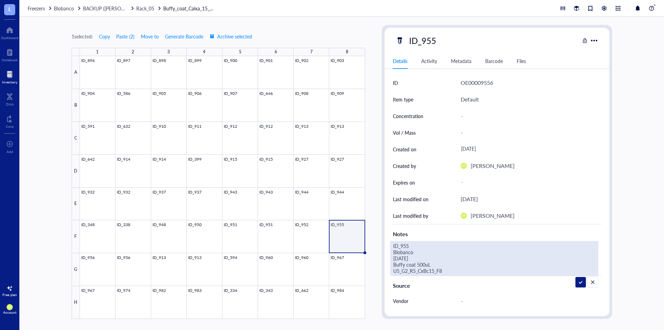
drag, startPoint x: 453, startPoint y: 269, endPoint x: 388, endPoint y: 265, distance: 65.1
click at [388, 265] on div "ID OE00009556 Item type Default Concentration - Vol / Mass - Created on [DATE] …" at bounding box center [496, 232] width 225 height 317
click at [441, 273] on textarea "ID_955 Biobanco [DATE] Buffy coat 500uL U5_G2_R5_CxBc15_F8" at bounding box center [492, 258] width 205 height 34
drag, startPoint x: 449, startPoint y: 271, endPoint x: 392, endPoint y: 272, distance: 57.1
click at [392, 272] on textarea "ID_955 Biobanco [DATE] Buffy coat 500uL U5_G2_R5_CxBc15_F8" at bounding box center [492, 258] width 205 height 34
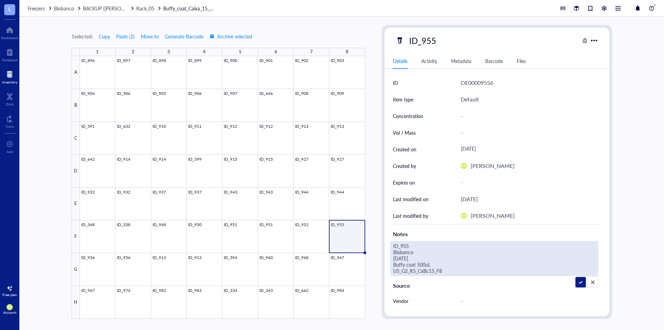
click at [373, 256] on div "1 selected: Copy Paste ( 2 ) Move to Generate Barcode Archive selected 1 2 3 4 …" at bounding box center [341, 173] width 645 height 313
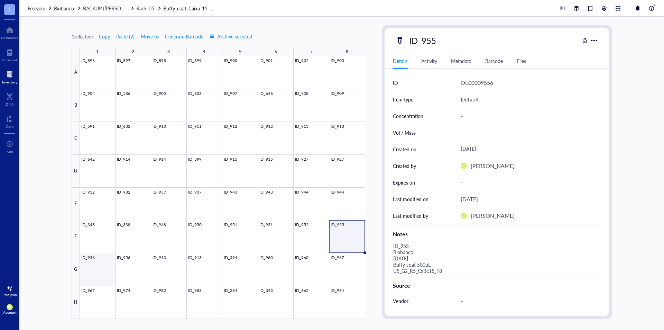
click at [103, 271] on div at bounding box center [222, 187] width 285 height 262
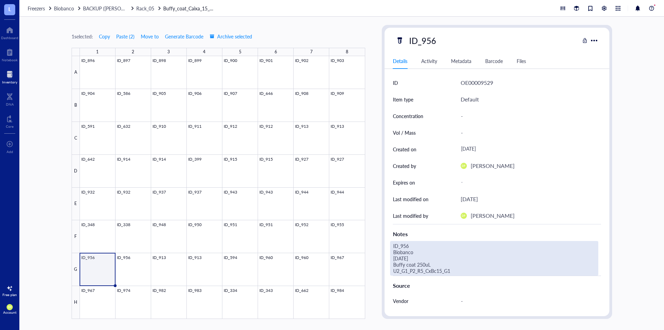
click at [452, 270] on div "ID_956 Biobanco [DATE] Buffy coat 250uL U2_G1_P2_R5_CxBc15_G1" at bounding box center [494, 258] width 208 height 35
drag, startPoint x: 462, startPoint y: 270, endPoint x: 392, endPoint y: 270, distance: 70.5
click at [392, 270] on textarea "ID_956 Biobanco [DATE] Buffy coat 250uL U2_G1_P2_R5_CxBc15_G1" at bounding box center [493, 258] width 207 height 34
type textarea "ID_956 Biobanco [DATE] Buffy coat 250uL U5_G2_R5_CxBc15_G1"
drag, startPoint x: 445, startPoint y: 272, endPoint x: 391, endPoint y: 268, distance: 54.4
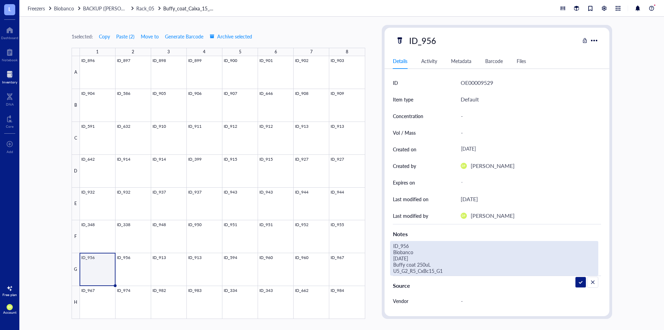
click at [391, 268] on textarea "ID_956 Biobanco [DATE] Buffy coat 250uL U5_G2_R5_CxBc15_G1" at bounding box center [492, 258] width 205 height 34
click at [375, 253] on div "1 selected: Copy Paste ( 2 ) Move to Generate Barcode Archive selected 1 2 3 4 …" at bounding box center [341, 173] width 645 height 313
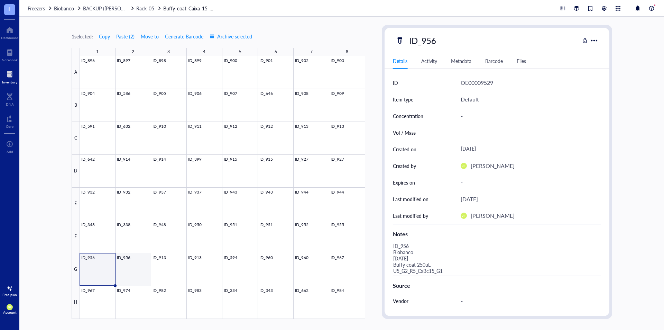
click at [134, 265] on div at bounding box center [222, 187] width 285 height 262
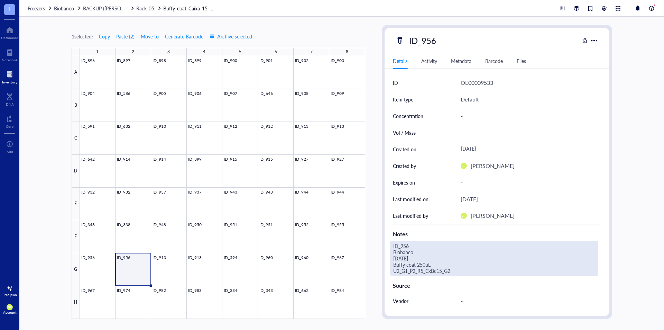
click at [461, 270] on div "ID_956 Biobanco [DATE] Buffy coat 250uL U2_G1_P2_R5_CxBc15_G2" at bounding box center [494, 258] width 208 height 35
drag, startPoint x: 455, startPoint y: 271, endPoint x: 377, endPoint y: 274, distance: 78.2
click at [378, 273] on div "1 selected: Copy Paste ( 2 ) Move to Generate Barcode Archive selected 1 2 3 4 …" at bounding box center [341, 173] width 645 height 313
type textarea "ID_956 Biobanco [DATE] Buffy coat 250uL U5_G2_R5_CxBc15_G2"
click at [380, 263] on div "1 selected: Copy Paste ( 2 ) Move to Generate Barcode Archive selected 1 2 3 4 …" at bounding box center [341, 173] width 645 height 313
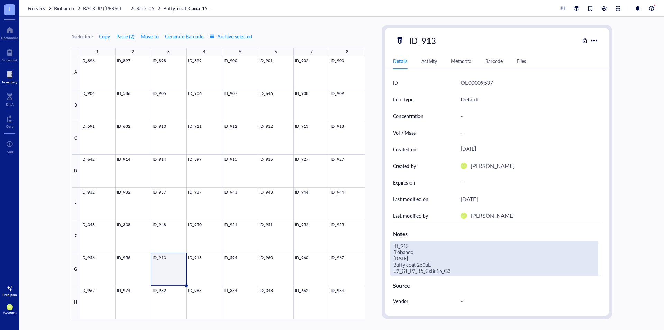
click at [453, 272] on div "ID_913 Biobanco [DATE] Buffy coat 250uL U2_G1_P2_R5_CxBc15_G3" at bounding box center [494, 258] width 208 height 35
drag, startPoint x: 459, startPoint y: 269, endPoint x: 386, endPoint y: 270, distance: 73.7
click at [386, 270] on div "ID OE00009537 Item type Default Concentration - Vol / Mass - Created on [DATE] …" at bounding box center [496, 232] width 225 height 317
type textarea "ID_913 Biobanco [DATE] Buffy coat 250uL U5_G2_R5_CxBc15_G3"
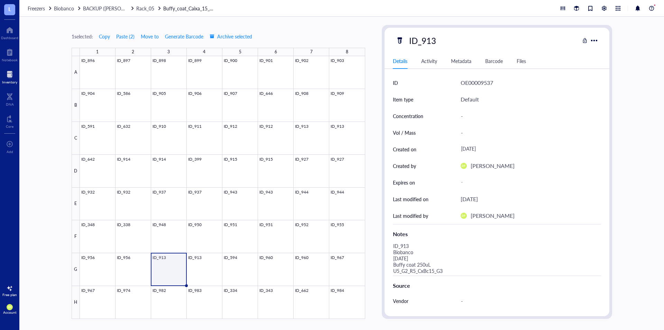
click at [379, 260] on div "1 selected: Copy Paste ( 2 ) Move to Generate Barcode Archive selected 1 2 3 4 …" at bounding box center [341, 173] width 645 height 313
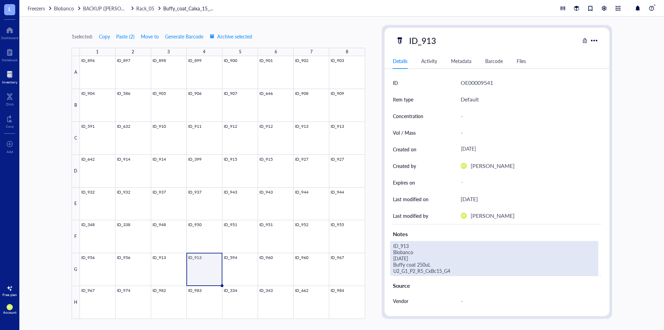
click at [447, 270] on div "ID_913 Biobanco [DATE] Buffy coat 250uL U2_G1_P2_R5_CxBc15_G4" at bounding box center [494, 258] width 208 height 35
drag, startPoint x: 456, startPoint y: 270, endPoint x: 378, endPoint y: 271, distance: 77.8
click at [378, 271] on div "1 selected: Copy Paste ( 2 ) Move to Generate Barcode Archive selected 1 2 3 4 …" at bounding box center [341, 173] width 645 height 313
type textarea "ID_913 Biobanco [DATE] Buffy coat 250uL U5_G2_R5_CxBc15_G4"
click at [378, 256] on div "1 selected: Copy Paste ( 2 ) Move to Generate Barcode Archive selected 1 2 3 4 …" at bounding box center [341, 173] width 645 height 313
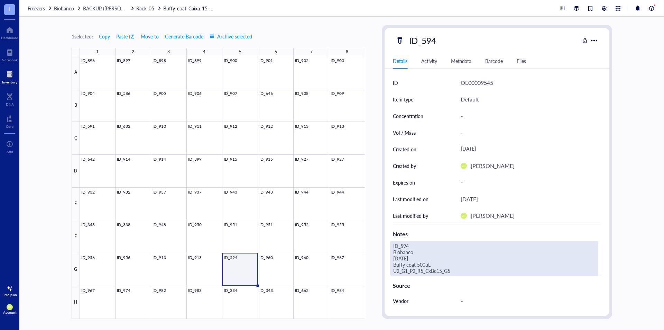
click at [446, 270] on div "ID_594 Biobanco [DATE] Buffy coat 500uL U2_G1_P2_R5_CxBc15_G5" at bounding box center [494, 258] width 208 height 35
drag, startPoint x: 453, startPoint y: 271, endPoint x: 367, endPoint y: 271, distance: 85.4
click at [367, 271] on div "1 selected: Copy Paste ( 2 ) Move to Generate Barcode Archive selected 1 2 3 4 …" at bounding box center [341, 173] width 645 height 313
type textarea "ID_594 Biobanco [DATE] Buffy coat 500uL U5_G2_R5_CxBc15_G5"
click at [369, 264] on div "1 selected: Copy Paste ( 2 ) Move to Generate Barcode Archive selected 1 2 3 4 …" at bounding box center [341, 173] width 645 height 313
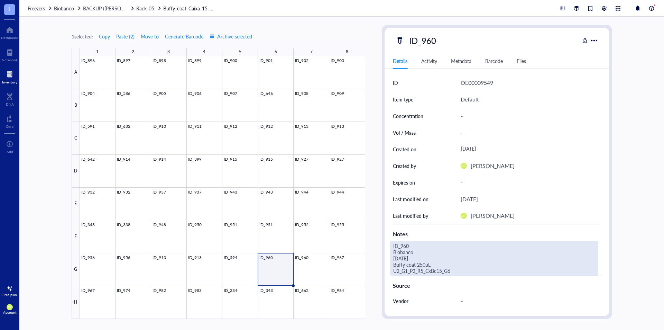
click at [426, 269] on div "ID_960 Biobanco [DATE] Buffy coat 250uL U2_G1_P2_R5_CxBc15_G6" at bounding box center [494, 258] width 208 height 35
drag, startPoint x: 464, startPoint y: 271, endPoint x: 380, endPoint y: 271, distance: 84.0
click at [380, 271] on div "1 selected: Copy Paste ( 2 ) Move to Generate Barcode Archive selected 1 2 3 4 …" at bounding box center [341, 173] width 645 height 313
type textarea "ID_960 Biobanco [DATE] Buffy coat 250uL U5_G2_R5_CxBc15_G6"
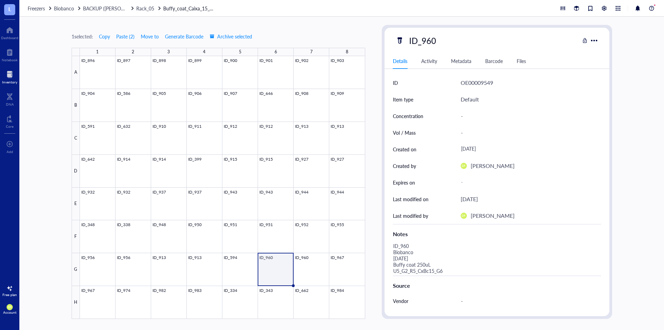
click at [379, 259] on div "1 selected: Copy Paste ( 2 ) Move to Generate Barcode Archive selected 1 2 3 4 …" at bounding box center [341, 173] width 645 height 313
click at [614, 99] on div "1 selected: Copy Paste ( 2 ) Move to Generate Barcode Archive selected 1 2 3 4 …" at bounding box center [341, 173] width 645 height 313
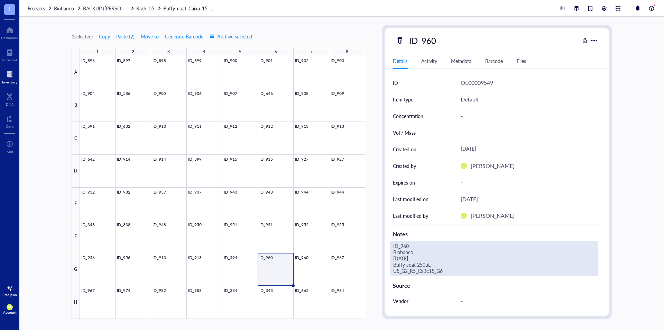
click at [428, 269] on div "ID_960 Biobanco [DATE] Buffy coat 250uL U5_G2_R5_CxBc15_G6" at bounding box center [494, 258] width 208 height 35
drag, startPoint x: 410, startPoint y: 271, endPoint x: 374, endPoint y: 270, distance: 36.3
click at [374, 270] on div "1 selected: Copy Paste ( 2 ) Move to Generate Barcode Archive selected 1 2 3 4 …" at bounding box center [341, 173] width 645 height 313
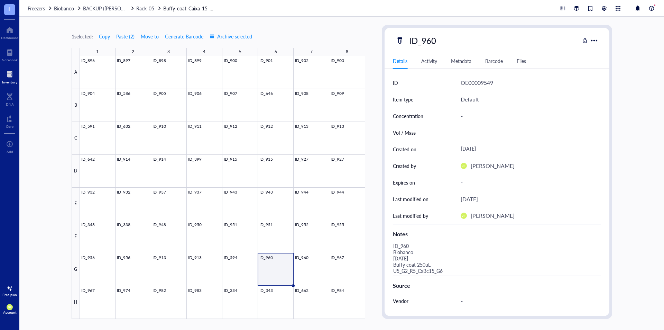
click at [379, 254] on div "1 selected: Copy Paste ( 2 ) Move to Generate Barcode Archive selected 1 2 3 4 …" at bounding box center [341, 173] width 645 height 313
click at [308, 259] on div at bounding box center [222, 187] width 285 height 262
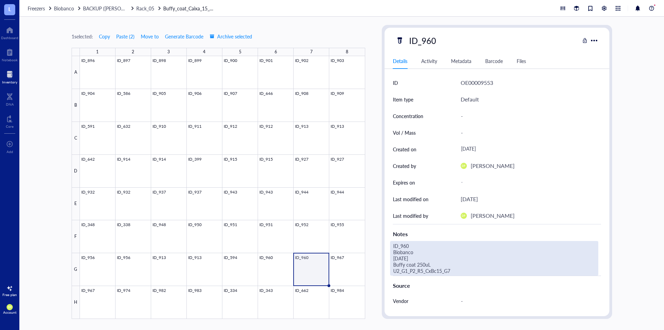
click at [448, 270] on div "ID_960 Biobanco [DATE] Buffy coat 250uL U2_G1_P2_R5_CxBc15_G7" at bounding box center [494, 258] width 208 height 35
drag, startPoint x: 456, startPoint y: 270, endPoint x: 390, endPoint y: 271, distance: 65.7
click at [390, 271] on textarea "ID_960 Biobanco [DATE] Buffy coat 250uL U2_G1_P2_R5_CxBc15_G7" at bounding box center [493, 258] width 207 height 34
type textarea "ID_960 Biobanco [DATE] Buffy coat 250uL U5_G2_R5_CxBc15_G7"
click at [377, 253] on div "1 selected: Copy Paste ( 2 ) Move to Generate Barcode Archive selected 1 2 3 4 …" at bounding box center [341, 173] width 645 height 313
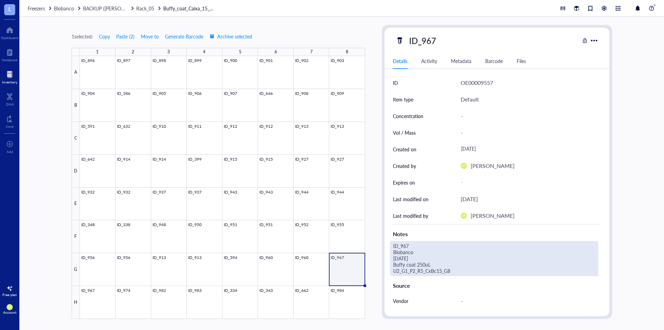
click at [443, 269] on div "ID_967 Biobanco [DATE] Buffy coat 250uL U2_G1_P2_R5_CxBc15_G8" at bounding box center [494, 258] width 208 height 35
drag, startPoint x: 416, startPoint y: 271, endPoint x: 377, endPoint y: 266, distance: 40.1
click at [377, 266] on div "1 selected: Copy Paste ( 2 ) Move to Generate Barcode Archive selected 1 2 3 4 …" at bounding box center [341, 173] width 645 height 313
click at [457, 268] on div "ID_967 Biobanco [DATE] Buffy coat 250uL U2_G1_P2_R5_CxBc15_G8" at bounding box center [494, 258] width 208 height 35
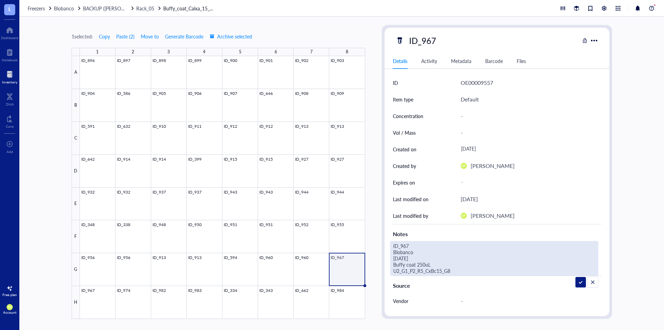
drag, startPoint x: 457, startPoint y: 268, endPoint x: 373, endPoint y: 270, distance: 83.7
click at [373, 270] on div "1 selected: Copy Paste ( 2 ) Move to Generate Barcode Archive selected 1 2 3 4 …" at bounding box center [341, 173] width 645 height 313
type textarea "ID_967 Biobanco [DATE] Buffy coat 250uL U5_G2_R5_CxBc15_G8"
click at [370, 239] on div "1 selected: Copy Paste ( 2 ) Move to Generate Barcode Archive selected 1 2 3 4 …" at bounding box center [341, 173] width 645 height 313
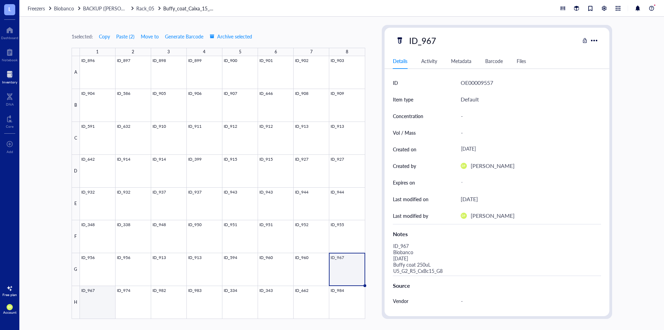
click at [104, 298] on div at bounding box center [222, 187] width 285 height 262
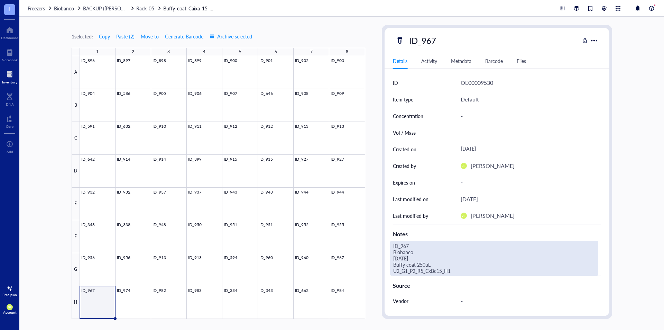
click at [456, 273] on div "ID_967 Biobanco [DATE] Buffy coat 250uL U2_G1_P2_R5_CxBc15_H1" at bounding box center [494, 258] width 208 height 35
drag, startPoint x: 457, startPoint y: 271, endPoint x: 378, endPoint y: 271, distance: 78.8
click at [378, 271] on div "1 selected: Copy Paste ( 2 ) Move to Generate Barcode Archive selected 1 2 3 4 …" at bounding box center [341, 173] width 645 height 313
type textarea "ID_967 Biobanco [DATE] Buffy coat 250uL U5_G2_R5_CxBc15_H1"
drag, startPoint x: 448, startPoint y: 273, endPoint x: 388, endPoint y: 273, distance: 60.5
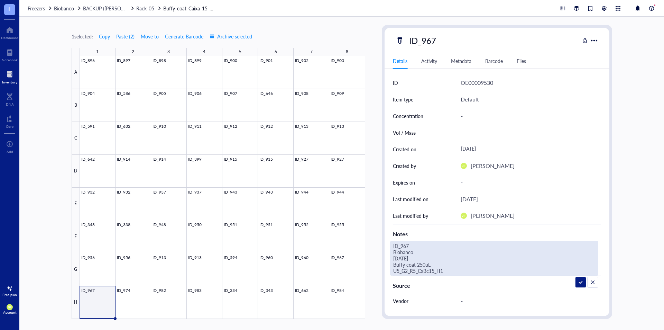
click at [388, 273] on div "ID OE00009530 Item type Default Concentration - Vol / Mass - Created on [DATE] …" at bounding box center [496, 232] width 225 height 317
click at [375, 252] on div "1 selected: Copy Paste ( 2 ) Move to Generate Barcode Archive selected 1 2 3 4 …" at bounding box center [341, 173] width 645 height 313
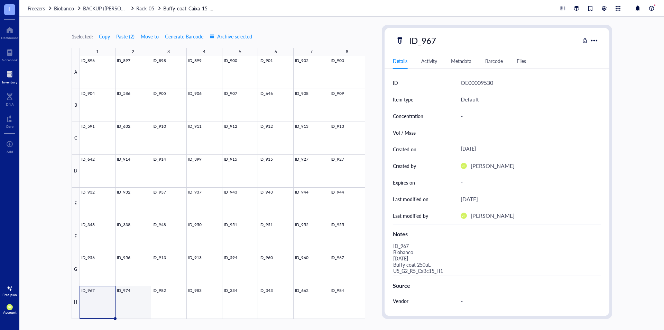
click at [132, 297] on div at bounding box center [222, 187] width 285 height 262
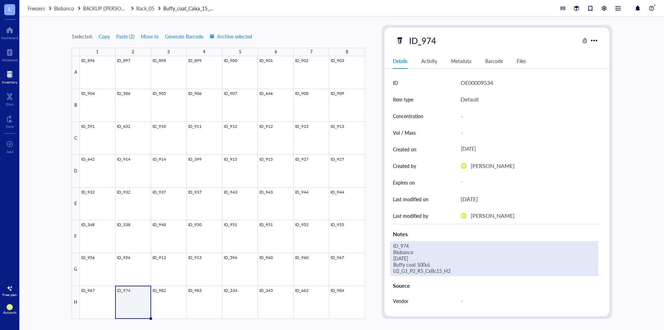
click at [451, 273] on div "ID_974 Biobanco [DATE] Buffy coat 500uL U2_G1_P2_R5_CxBc15_H2" at bounding box center [494, 258] width 208 height 35
drag, startPoint x: 453, startPoint y: 271, endPoint x: 354, endPoint y: 269, distance: 99.6
click at [354, 269] on div "1 selected: Copy Paste ( 2 ) Move to Generate Barcode Archive selected 1 2 3 4 …" at bounding box center [341, 173] width 645 height 313
type textarea "ID_974 Biobanco [DATE] Buffy coat 500uL U5_G2_R5_CxBc15_H2"
click at [372, 248] on div "1 selected: Copy Paste ( 2 ) Move to Generate Barcode Archive selected 1 2 3 4 …" at bounding box center [341, 173] width 645 height 313
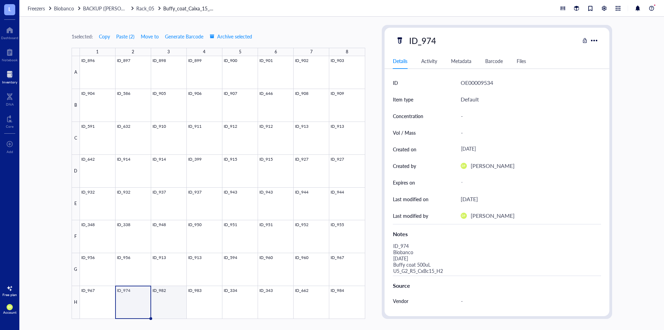
click at [169, 297] on div at bounding box center [222, 187] width 285 height 262
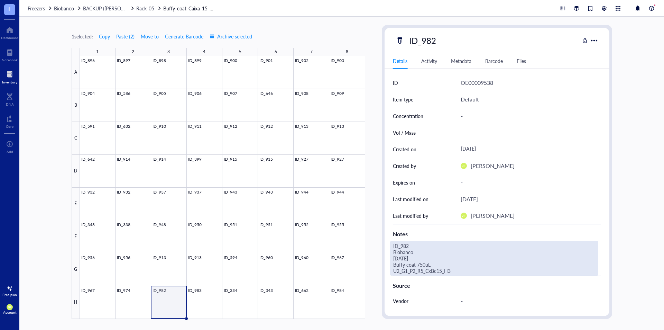
click at [431, 269] on div "ID_982 Biobanco [DATE] Buffy coat 750uL U2_G1_P2_R5_CxBc15_H3" at bounding box center [494, 258] width 208 height 35
drag, startPoint x: 466, startPoint y: 272, endPoint x: 334, endPoint y: 271, distance: 132.8
click at [334, 271] on div "1 selected: Copy Paste ( 2 ) Move to Generate Barcode Archive selected 1 2 3 4 …" at bounding box center [341, 173] width 645 height 313
type textarea "ID_982 Biobanco [DATE] Buffy coat 750uL U5_G2_R5_CxBc15_H3"
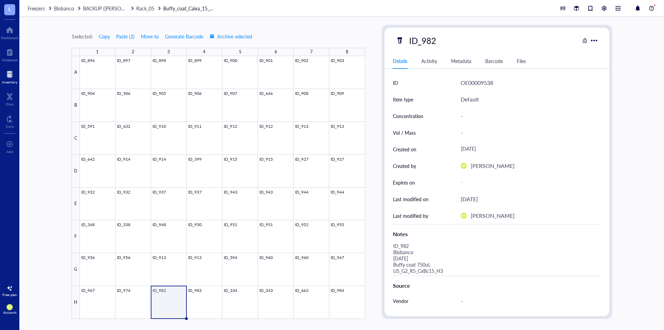
click at [372, 239] on div "1 selected: Copy Paste ( 2 ) Move to Generate Barcode Archive selected 1 2 3 4 …" at bounding box center [341, 173] width 645 height 313
click at [204, 297] on div at bounding box center [222, 187] width 285 height 262
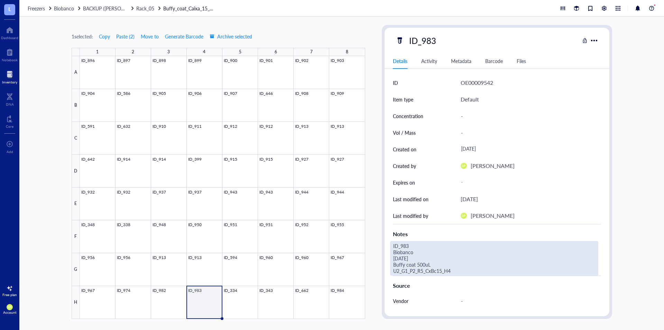
click at [429, 273] on div "ID_983 Biobanco [DATE] Buffy coat 500uL U2_G1_P2_R5_CxBc15_H4" at bounding box center [494, 258] width 208 height 35
drag, startPoint x: 435, startPoint y: 270, endPoint x: 351, endPoint y: 270, distance: 84.7
click at [351, 270] on div "1 selected: Copy Paste ( 2 ) Move to Generate Barcode Archive selected 1 2 3 4 …" at bounding box center [341, 173] width 645 height 313
type textarea "ID_983 Biobanco [DATE] Buffy coat 500uL U5_G2_R5_CxBc15_H4"
click at [379, 251] on div "1 selected: Copy Paste ( 2 ) Move to Generate Barcode Archive selected 1 2 3 4 …" at bounding box center [341, 173] width 645 height 313
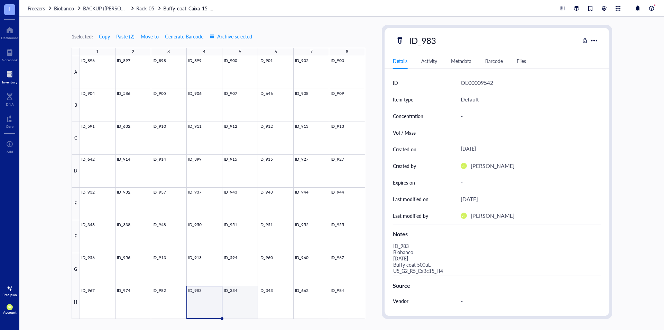
click at [241, 302] on div at bounding box center [222, 187] width 285 height 262
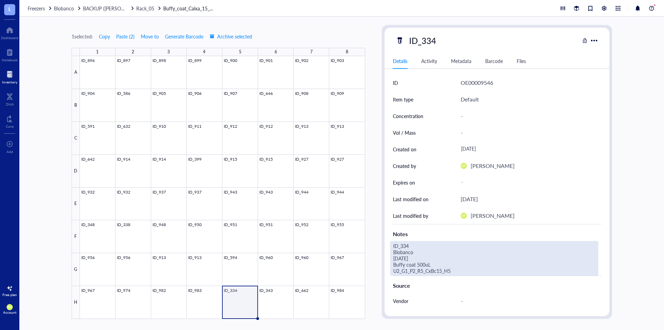
click at [448, 270] on div "ID_334 Biobanco [DATE] Buffy coat 500uL U2_G1_P2_R5_CxBc15_H5" at bounding box center [494, 258] width 208 height 35
drag, startPoint x: 457, startPoint y: 269, endPoint x: 368, endPoint y: 272, distance: 89.6
click at [368, 272] on div "1 selected: Copy Paste ( 2 ) Move to Generate Barcode Archive selected 1 2 3 4 …" at bounding box center [341, 173] width 645 height 313
type textarea "ID_334 Biobanco [DATE] Buffy coat 500uL U5_G2_R5_CxBc15_H5"
click at [377, 210] on div "1 selected: Copy Paste ( 2 ) Move to Generate Barcode Archive selected 1 2 3 4 …" at bounding box center [341, 173] width 645 height 313
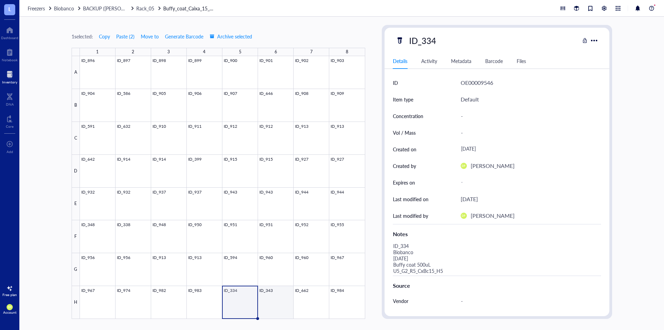
click at [277, 297] on div at bounding box center [222, 187] width 285 height 262
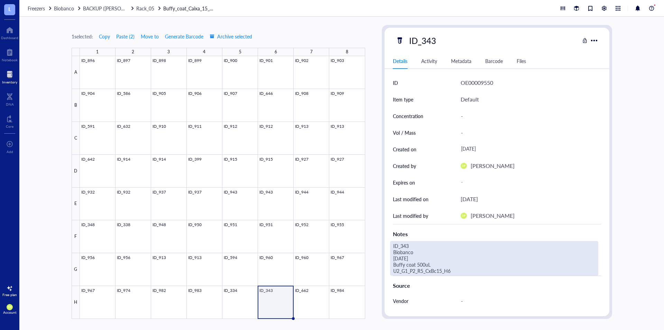
click at [448, 270] on div "ID_343 Biobanco [DATE] Buffy coat 500uL U2_G1_P2_R5_CxBc15_H6" at bounding box center [494, 258] width 208 height 35
drag, startPoint x: 455, startPoint y: 270, endPoint x: 393, endPoint y: 270, distance: 62.2
click at [393, 270] on textarea "ID_343 Biobanco [DATE] Buffy coat 500uL U2_G1_P2_R5_CxBc15_H6" at bounding box center [493, 258] width 207 height 34
type textarea "ID_343 Biobanco [DATE] Buffy coat 500uL U5_G2_R5_CxBc15_H6"
click at [377, 254] on div "1 selected: Copy Paste ( 2 ) Move to Generate Barcode Archive selected 1 2 3 4 …" at bounding box center [341, 173] width 645 height 313
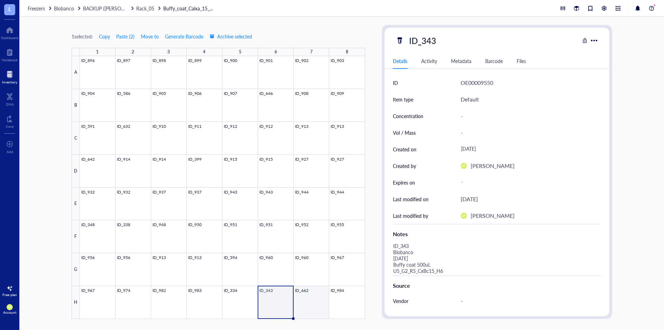
click at [315, 296] on div at bounding box center [222, 187] width 285 height 262
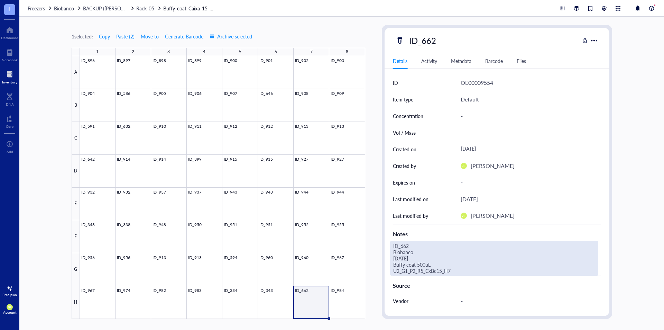
click at [441, 268] on div "ID_662 Biobanco [DATE] Buffy coat 500uL U2_G1_P2_R5_CxBc15_H7" at bounding box center [494, 258] width 208 height 35
drag, startPoint x: 441, startPoint y: 268, endPoint x: 371, endPoint y: 273, distance: 70.0
click at [371, 273] on div "1 selected: Copy Paste ( 2 ) Move to Generate Barcode Archive selected 1 2 3 4 …" at bounding box center [341, 173] width 645 height 313
type textarea "ID_662 Biobanco [DATE] Buffy coat 500uL U5_G2_R5_CxBc15_H7"
click at [381, 239] on div "1 selected: Copy Paste ( 2 ) Move to Generate Barcode Archive selected 1 2 3 4 …" at bounding box center [341, 173] width 645 height 313
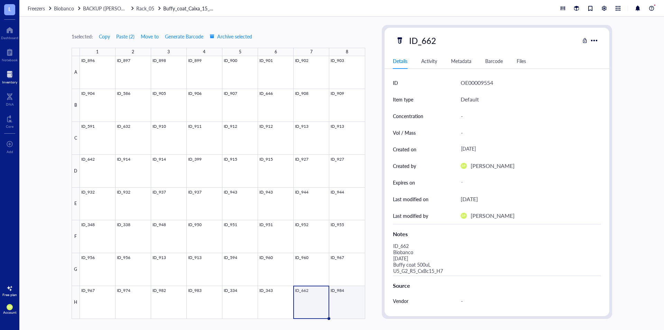
click at [346, 298] on div at bounding box center [222, 187] width 285 height 262
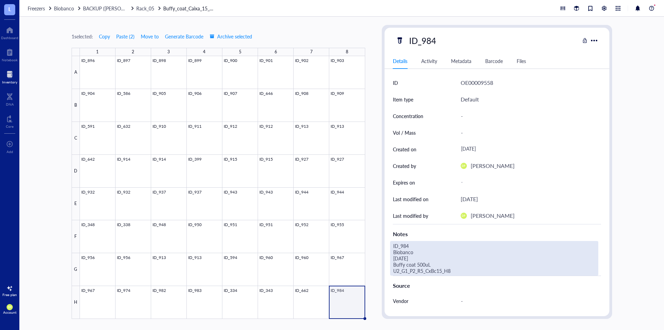
click at [439, 270] on div "ID_984 Biobanco [DATE] Buffy coat 500uL U2_G1_P2_R5_CxBc15_H8" at bounding box center [494, 258] width 208 height 35
click at [369, 271] on div "1 selected: Copy Paste ( 2 ) Move to Generate Barcode Archive selected 1 2 3 4 …" at bounding box center [341, 173] width 645 height 313
type textarea "ID_984 Biobanco [DATE] Buffy coat 500uL U5_G2_R5_CxBc15_H8"
click at [374, 247] on div "1 selected: Copy Paste ( 2 ) Move to Generate Barcode Archive selected 1 2 3 4 …" at bounding box center [341, 173] width 645 height 313
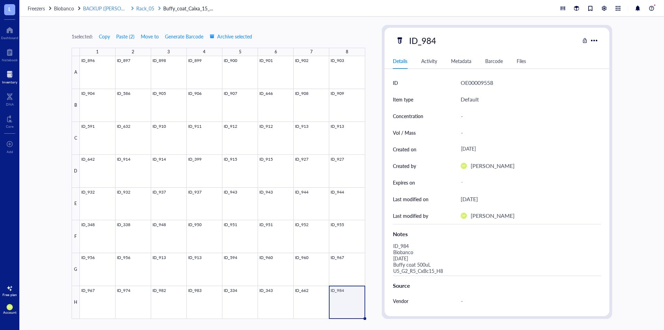
click at [144, 7] on span "Rack_05" at bounding box center [145, 8] width 18 height 7
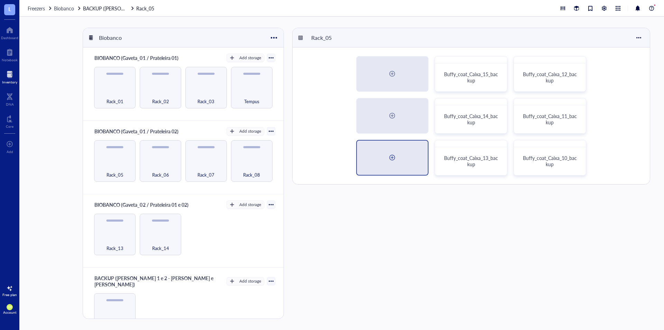
click at [399, 151] on div at bounding box center [392, 157] width 71 height 34
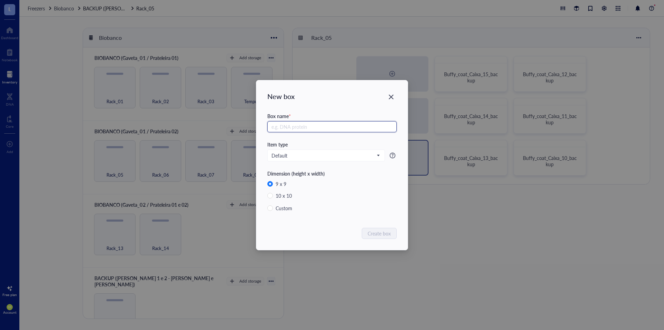
radio input "false"
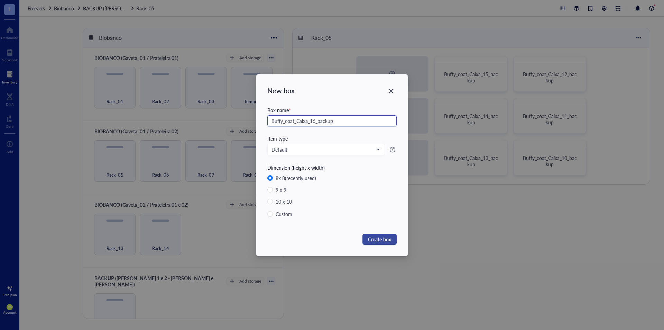
type input "Buffy_coat_Caixa_16_backup"
click at [377, 238] on span "Create box" at bounding box center [379, 239] width 23 height 8
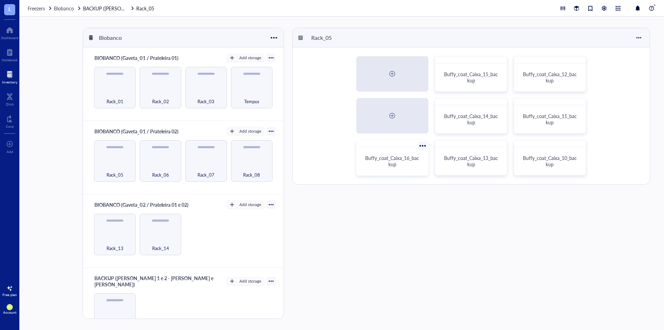
click at [402, 160] on span "Buffy_coat_Caixa_16_backup" at bounding box center [392, 160] width 54 height 13
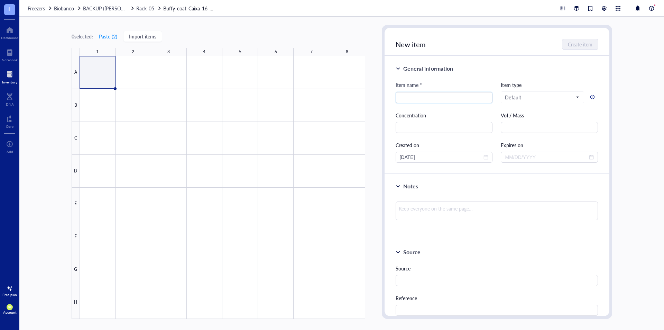
click at [110, 42] on div "0 selected: Paste ( 2 ) Import items 1 2 3 4 5 6 7 8 A B C D E F G H" at bounding box center [219, 172] width 294 height 294
click at [111, 37] on button "Paste ( 2 )" at bounding box center [108, 36] width 19 height 11
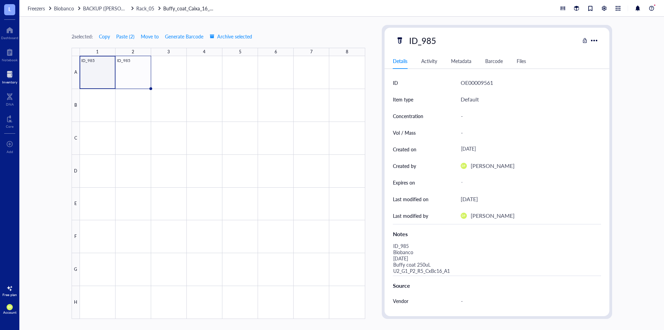
click at [97, 71] on div at bounding box center [222, 187] width 285 height 262
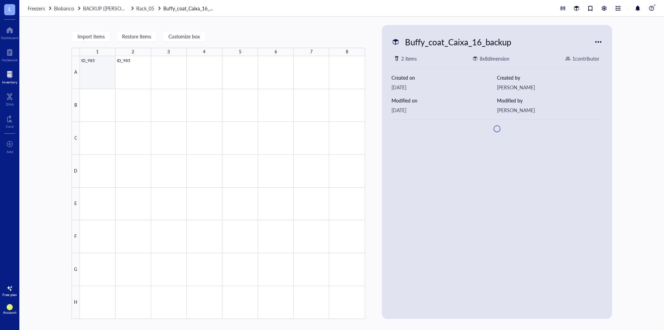
click at [97, 71] on div at bounding box center [222, 187] width 285 height 262
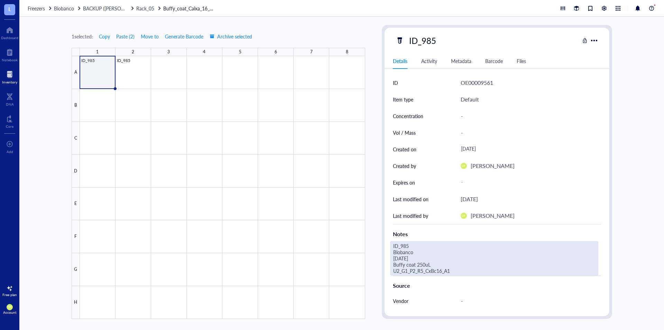
click at [441, 271] on div "ID_985 Biobanco [DATE] Buffy coat 250uL U2_G1_P2_R5_CxBc16_A1" at bounding box center [494, 258] width 208 height 35
drag, startPoint x: 446, startPoint y: 271, endPoint x: 362, endPoint y: 271, distance: 83.7
click at [362, 271] on div "1 selected: Copy Paste ( 2 ) Move to Generate Barcode Archive selected 1 2 3 4 …" at bounding box center [341, 173] width 645 height 313
click at [434, 268] on textarea "ID_985 Biobanco [DATE] Buffy coat 250uL U5_G2_R5_CxBc15_A1" at bounding box center [492, 258] width 205 height 34
type textarea "ID_985 Biobanco [DATE] Buffy coat 250uL U5_G2_R5_CxBc16_A1"
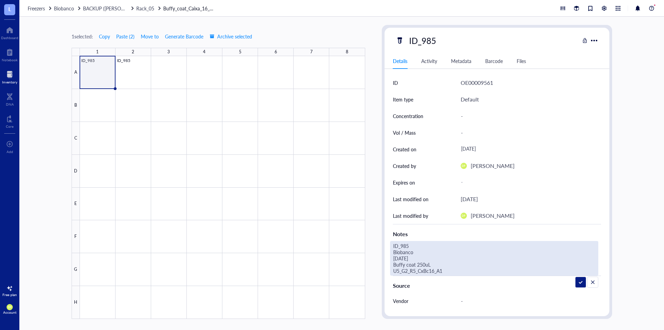
drag, startPoint x: 448, startPoint y: 271, endPoint x: 391, endPoint y: 271, distance: 57.1
click at [391, 271] on textarea "ID_985 Biobanco [DATE] Buffy coat 250uL U5_G2_R5_CxBc16_A1" at bounding box center [492, 258] width 205 height 34
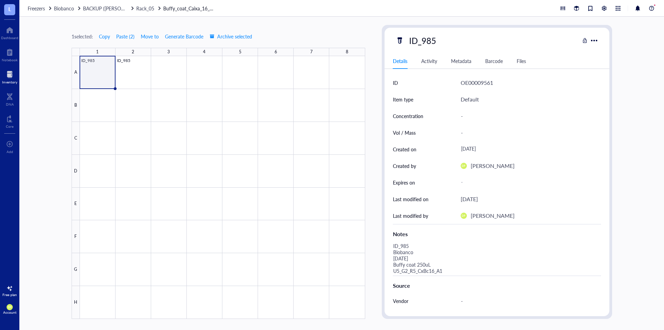
click at [376, 222] on div "1 selected: Copy Paste ( 2 ) Move to Generate Barcode Archive selected 1 2 3 4 …" at bounding box center [341, 173] width 645 height 313
click at [136, 72] on div at bounding box center [222, 187] width 285 height 262
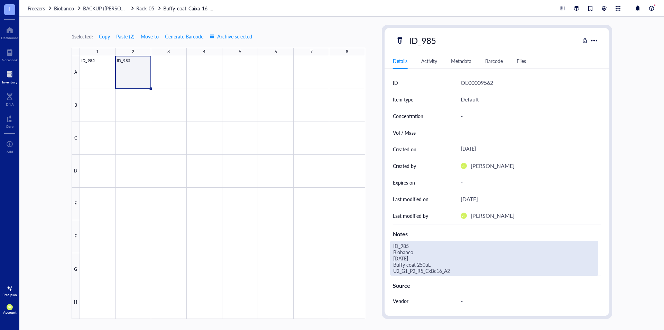
click at [428, 275] on div "ID_985 Biobanco [DATE] Buffy coat 250uL U2_G1_P2_R5_CxBc16_A2" at bounding box center [494, 258] width 208 height 35
drag, startPoint x: 460, startPoint y: 272, endPoint x: 372, endPoint y: 272, distance: 88.5
click at [372, 272] on div "1 selected: Copy Paste ( 2 ) Move to Generate Barcode Archive selected 1 2 3 4 …" at bounding box center [341, 173] width 645 height 313
type textarea "ID_985 Biobanco [DATE] Buffy coat 250uL U5_G2_R5_CxBc16_A2"
click at [382, 238] on div "ID_985 Details Activity Metadata Barcode Files ID OE00009562 Item type Default …" at bounding box center [497, 172] width 230 height 294
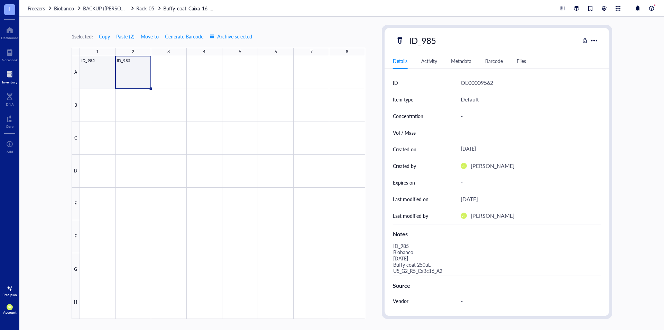
click at [102, 72] on div at bounding box center [222, 187] width 285 height 262
click at [138, 66] on div at bounding box center [222, 187] width 285 height 262
click at [116, 8] on span "BACKUP ([PERSON_NAME] 1 e 2 - [PERSON_NAME] e [PERSON_NAME])" at bounding box center [162, 8] width 159 height 7
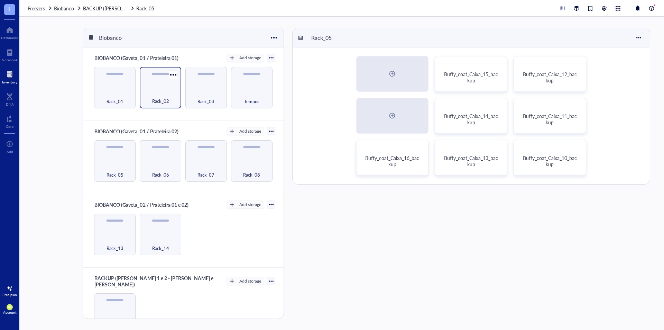
click at [173, 90] on div "Rack_02" at bounding box center [160, 97] width 35 height 15
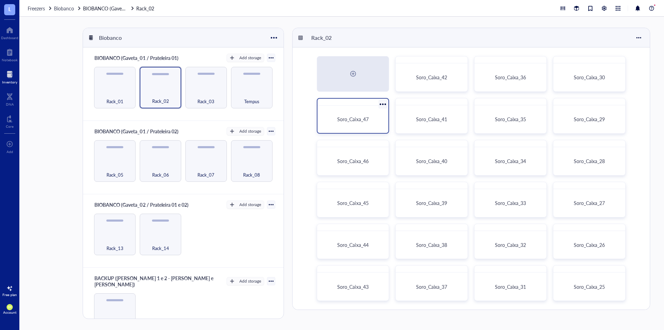
click at [338, 120] on span "Soro_Caixa_47" at bounding box center [352, 118] width 31 height 7
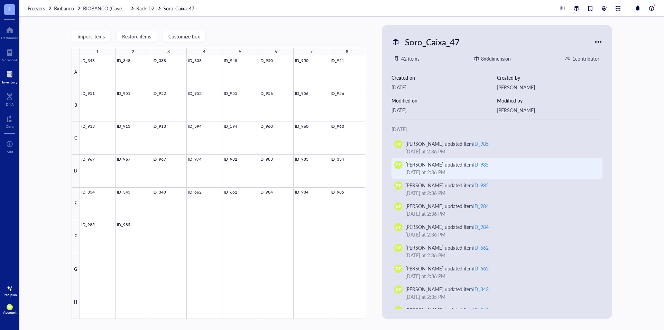
drag, startPoint x: 656, startPoint y: 162, endPoint x: 584, endPoint y: 176, distance: 72.6
click at [656, 162] on div "Import items Restore items Customize box 1 2 3 4 5 6 7 8 A B C D E F G H ID_348…" at bounding box center [341, 173] width 645 height 313
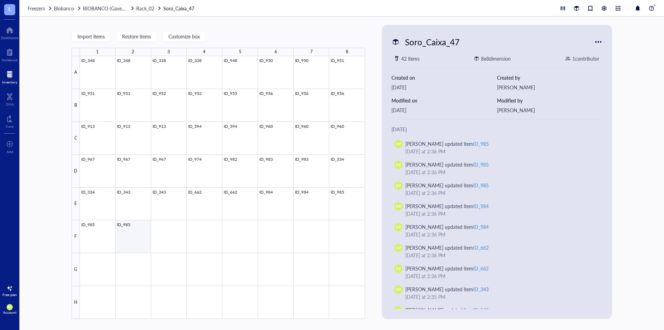
click at [138, 224] on div at bounding box center [222, 187] width 285 height 262
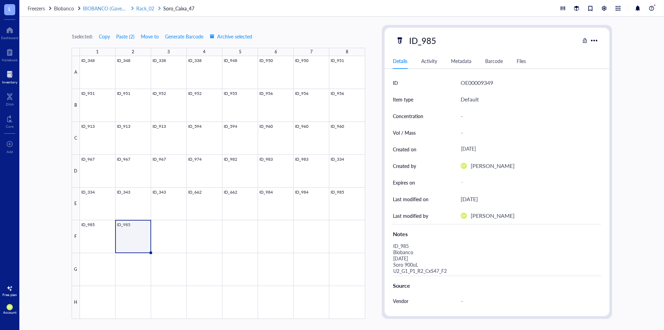
click at [143, 7] on span "Rack_02" at bounding box center [145, 8] width 18 height 7
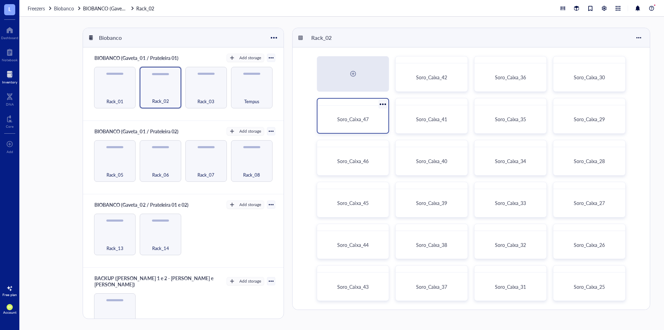
click at [341, 118] on span "Soro_Caixa_47" at bounding box center [352, 118] width 31 height 7
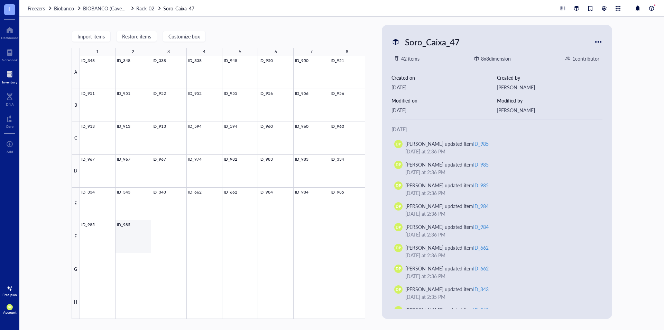
click at [139, 229] on div at bounding box center [222, 187] width 285 height 262
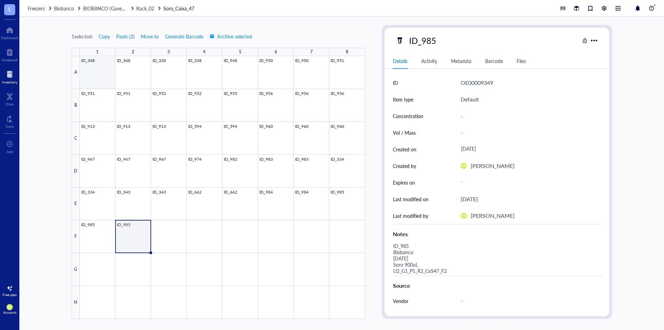
click at [102, 68] on div at bounding box center [222, 187] width 285 height 262
click at [655, 131] on div "1 selected: Copy Paste ( 2 ) Move to Generate Barcode Archive selected 1 2 3 4 …" at bounding box center [341, 173] width 645 height 313
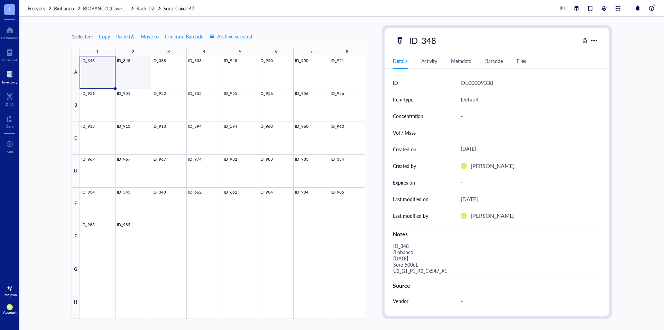
click at [116, 72] on div at bounding box center [222, 187] width 285 height 262
click at [132, 232] on div at bounding box center [222, 187] width 285 height 262
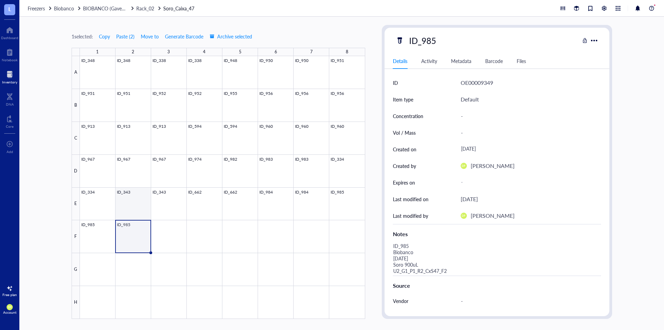
click at [136, 202] on div at bounding box center [222, 187] width 285 height 262
click at [125, 231] on div at bounding box center [222, 187] width 285 height 262
click at [101, 76] on div at bounding box center [222, 187] width 285 height 262
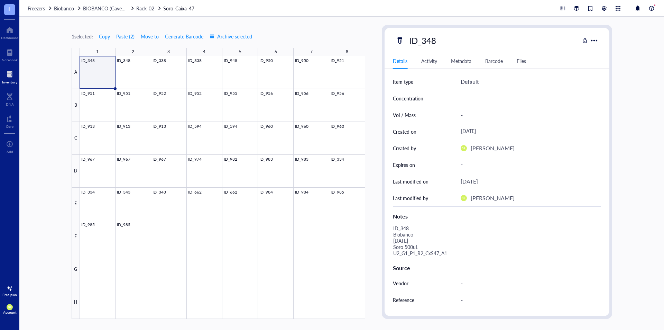
scroll to position [35, 0]
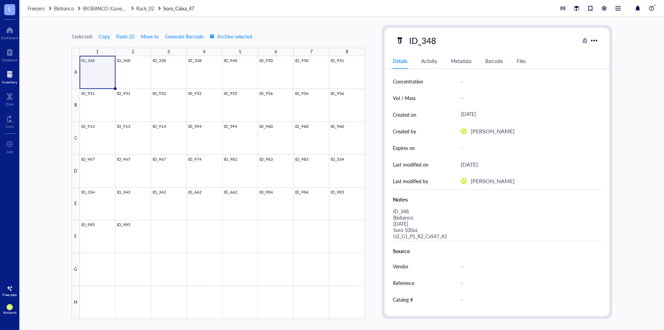
click at [371, 28] on div "1 selected: Copy Paste ( 2 ) Move to Generate Barcode Archive selected 1 2 3 4 …" at bounding box center [341, 173] width 645 height 313
click at [343, 205] on div at bounding box center [222, 187] width 285 height 262
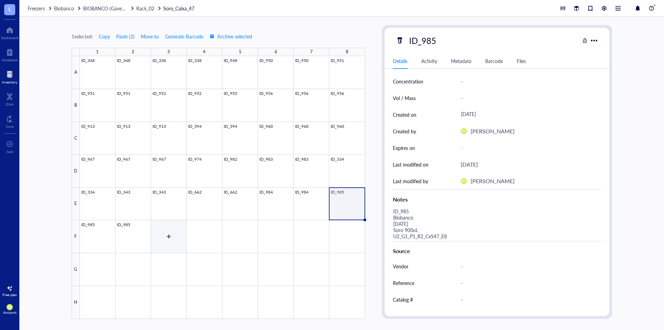
click at [138, 239] on div at bounding box center [222, 187] width 285 height 262
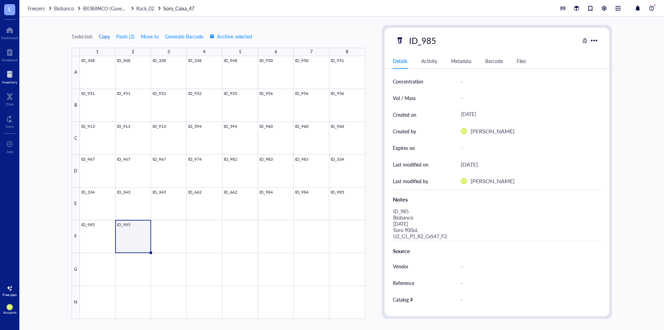
click at [109, 37] on span "Copy" at bounding box center [104, 37] width 11 height 6
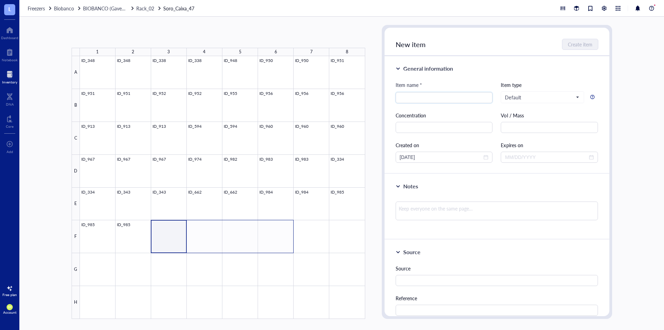
drag, startPoint x: 170, startPoint y: 235, endPoint x: 260, endPoint y: 232, distance: 90.3
click at [260, 232] on div at bounding box center [222, 187] width 285 height 262
drag, startPoint x: 309, startPoint y: 233, endPoint x: 178, endPoint y: 239, distance: 130.5
click at [178, 239] on div at bounding box center [222, 187] width 285 height 262
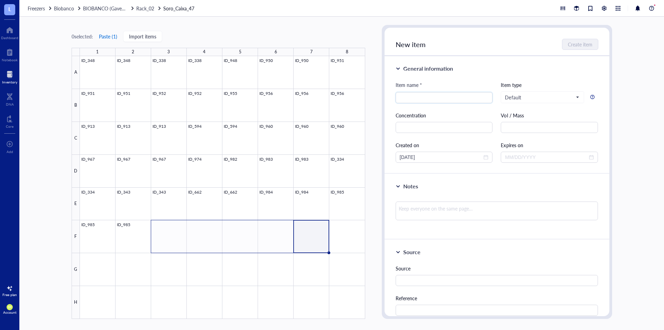
click at [111, 35] on button "Paste ( 1 )" at bounding box center [108, 36] width 19 height 11
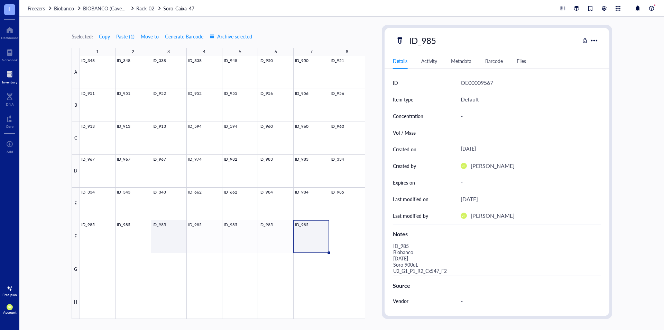
click at [174, 244] on div at bounding box center [222, 187] width 285 height 262
click at [434, 39] on div "ID_985" at bounding box center [422, 40] width 33 height 15
click at [437, 39] on input "ID_985" at bounding box center [425, 41] width 39 height 14
type input "ID_986"
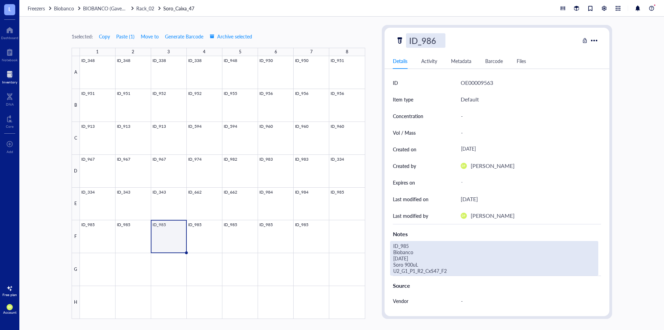
click at [442, 259] on div "ID_985 Biobanco [DATE] Soro 900uL U2_G1_P1_R2_CxS47_F2" at bounding box center [494, 258] width 208 height 35
click at [405, 252] on div "ID_985 Biobanco [DATE] Soro 900uL U2_G1_P1_R2_CxS47_F2" at bounding box center [494, 258] width 208 height 35
drag, startPoint x: 406, startPoint y: 246, endPoint x: 409, endPoint y: 246, distance: 3.8
click at [409, 246] on textarea "ID_985 Biobanco [DATE] Soro 900uL U2_G1_P1_R2_CxS47_F2" at bounding box center [487, 258] width 194 height 34
click at [398, 258] on textarea "ID_986 Biobanco [DATE] Soro 900uL U2_G1_P1_R2_CxS47_F2" at bounding box center [487, 258] width 194 height 34
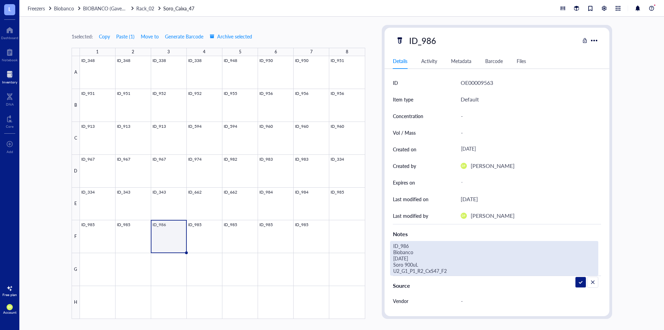
click at [406, 263] on textarea "ID_986 Biobanco [DATE] Soro 900uL U2_G1_P1_R2_CxS47_F2" at bounding box center [487, 258] width 194 height 34
click at [457, 269] on textarea "ID_986 Biobanco [DATE] Soro 500uL U2_G1_P1_R2_CxS47_F2" at bounding box center [487, 258] width 194 height 34
type textarea "ID_986 Biobanco [DATE] Soro 500uL U2_G1_P1_R2_CxS47_F3"
drag, startPoint x: 454, startPoint y: 271, endPoint x: 393, endPoint y: 243, distance: 67.0
click at [393, 243] on textarea "ID_986 Biobanco [DATE] Soro 500uL U2_G1_P1_R2_CxS47_F3" at bounding box center [487, 258] width 194 height 34
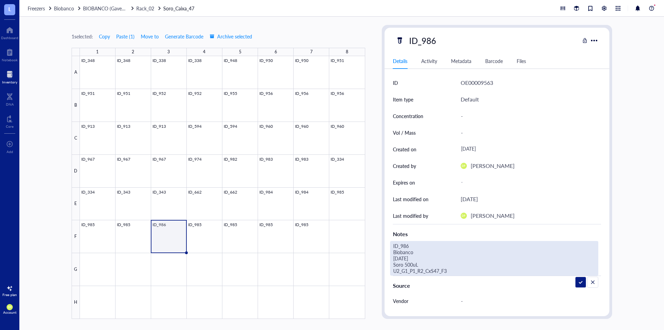
click at [378, 211] on div "1 selected: Copy Paste ( 1 ) Move to Generate Barcode Archive selected 1 2 3 4 …" at bounding box center [341, 173] width 645 height 313
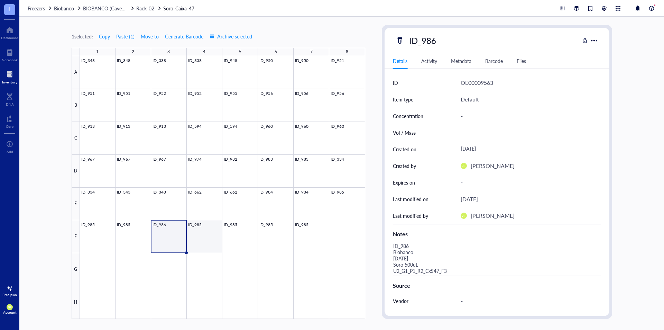
click at [201, 227] on div at bounding box center [222, 187] width 285 height 262
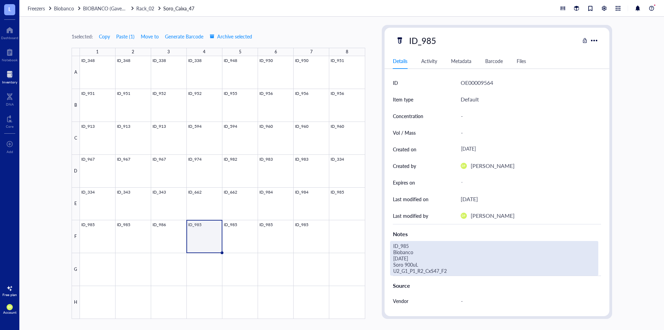
click at [430, 268] on div "ID_985 Biobanco [DATE] Soro 900uL U2_G1_P1_R2_CxS47_F2" at bounding box center [494, 258] width 208 height 35
click at [355, 231] on div "1 selected: Copy Paste ( 1 ) Move to Generate Barcode Archive selected 1 2 3 4 …" at bounding box center [341, 173] width 645 height 313
type textarea "ID_986 Biobanco [DATE] Soro 500uL U2_G1_P1_R2_CxS47_F4"
click at [373, 119] on div "1 selected: Copy Paste ( 1 ) Move to Generate Barcode Archive selected 1 2 3 4 …" at bounding box center [341, 173] width 645 height 313
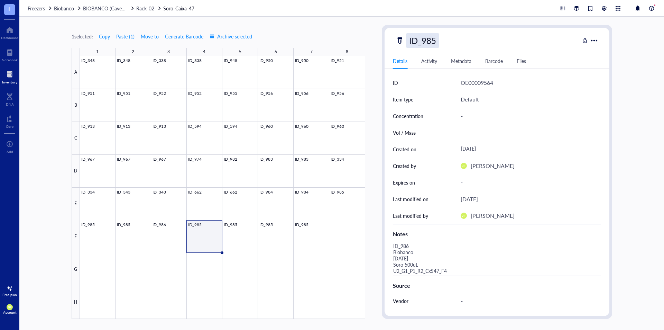
click at [430, 43] on div "ID_985" at bounding box center [422, 40] width 33 height 15
drag, startPoint x: 432, startPoint y: 42, endPoint x: 436, endPoint y: 42, distance: 3.8
click at [436, 42] on input "ID_985" at bounding box center [425, 41] width 39 height 14
type input "ID_986"
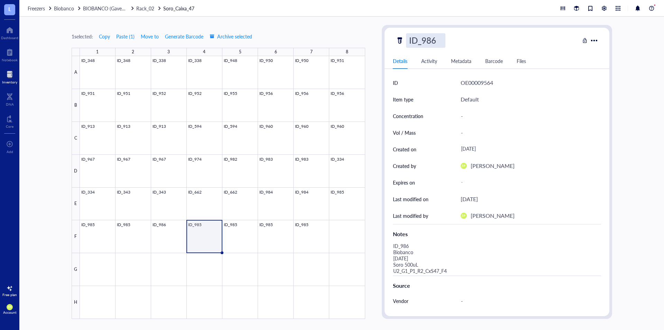
click at [339, 30] on div "1 selected: Copy Paste ( 1 ) Move to Generate Barcode Archive selected 1 2 3 4 …" at bounding box center [219, 172] width 294 height 294
click at [233, 243] on div at bounding box center [222, 187] width 285 height 262
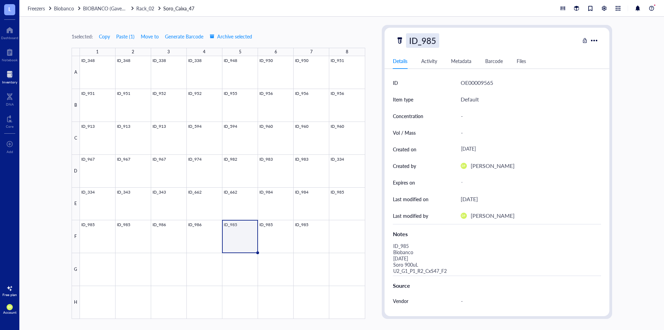
click at [434, 40] on div "ID_985" at bounding box center [422, 40] width 33 height 15
click at [437, 42] on input "ID_985" at bounding box center [425, 41] width 39 height 14
type input "ID_987"
click at [372, 66] on div "1 selected: Copy Paste ( 1 ) Move to Generate Barcode Archive selected 1 2 3 4 …" at bounding box center [341, 173] width 645 height 313
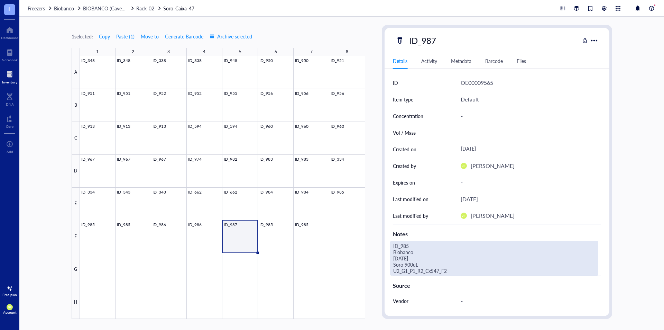
click at [412, 261] on div "ID_985 Biobanco [DATE] Soro 900uL U2_G1_P1_R2_CxS47_F2" at bounding box center [494, 258] width 208 height 35
drag, startPoint x: 405, startPoint y: 244, endPoint x: 413, endPoint y: 246, distance: 7.8
click at [413, 246] on textarea "ID_985 Biobanco [DATE] Soro 900uL U2_G1_P1_R2_CxS47_F2" at bounding box center [487, 258] width 194 height 34
click at [398, 258] on textarea "ID_987 Biobanco [DATE] Soro 900uL U2_G1_P1_R2_CxS47_F2" at bounding box center [487, 258] width 194 height 34
click at [470, 267] on textarea "ID_987 Biobanco [DATE] Soro 900uL U2_G1_P1_R2_CxS47_F2" at bounding box center [487, 258] width 194 height 34
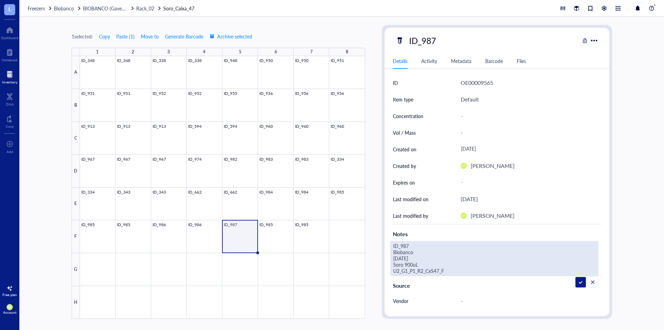
type textarea "ID_987 Biobanco [DATE] Soro 900uL U2_G1_P1_R2_CxS47_F5"
drag, startPoint x: 375, startPoint y: 248, endPoint x: 374, endPoint y: 235, distance: 13.1
click at [374, 235] on div "1 selected: Copy Paste ( 1 ) Move to Generate Barcode Archive selected 1 2 3 4 …" at bounding box center [341, 173] width 645 height 313
click at [378, 209] on div "1 selected: Copy Paste ( 1 ) Move to Generate Barcode Archive selected 1 2 3 4 …" at bounding box center [341, 173] width 645 height 313
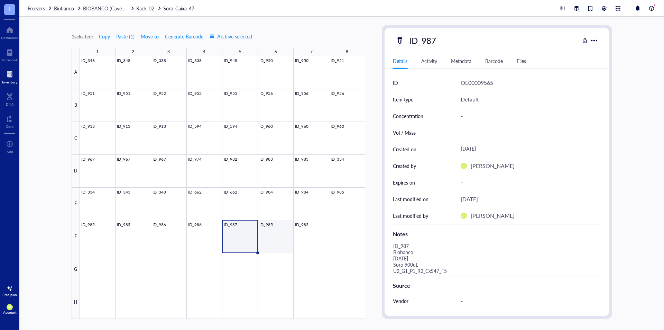
click at [284, 233] on div at bounding box center [222, 187] width 285 height 262
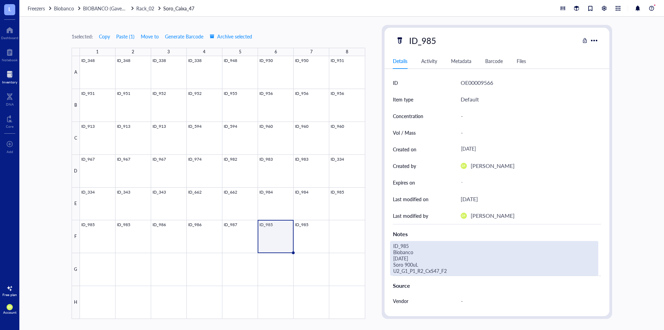
click at [456, 269] on div "ID_985 Biobanco [DATE] Soro 900uL U2_G1_P1_R2_CxS47_F2" at bounding box center [494, 258] width 208 height 35
drag, startPoint x: 464, startPoint y: 270, endPoint x: 351, endPoint y: 220, distance: 123.4
click at [351, 221] on div "1 selected: Copy Paste ( 1 ) Move to Generate Barcode Archive selected 1 2 3 4 …" at bounding box center [341, 173] width 645 height 313
type textarea "ID_987 Biobanco [DATE] Soro 900uL U2_G1_P1_R2_CxS47_F6"
click at [378, 231] on div "1 selected: Copy Paste ( 1 ) Move to Generate Barcode Archive selected 1 2 3 4 …" at bounding box center [341, 173] width 645 height 313
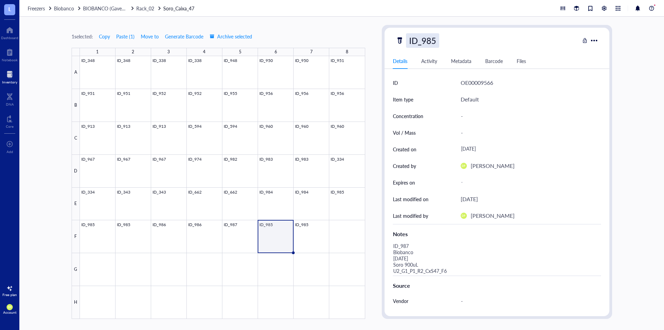
click at [433, 45] on div "ID_985" at bounding box center [422, 40] width 33 height 15
click at [435, 45] on input "ID_985" at bounding box center [425, 41] width 39 height 14
click at [437, 39] on input "ID_985" at bounding box center [425, 41] width 39 height 14
click at [438, 40] on input "ID_985" at bounding box center [425, 41] width 39 height 14
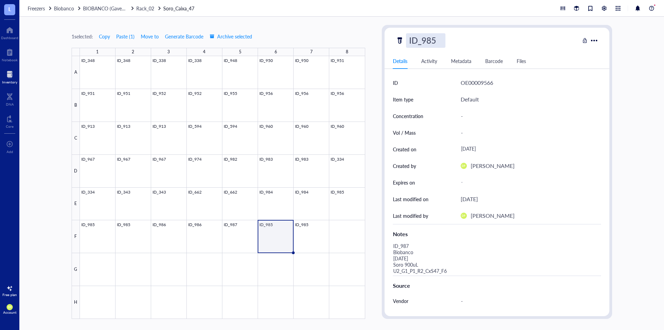
scroll to position [0, 0]
click at [436, 41] on input "ID_985" at bounding box center [425, 41] width 39 height 14
click at [438, 40] on input "ID_985" at bounding box center [425, 41] width 39 height 14
type input "ID_987"
click at [374, 28] on div "1 selected: Copy Paste ( 1 ) Move to Generate Barcode Archive selected 1 2 3 4 …" at bounding box center [341, 173] width 645 height 313
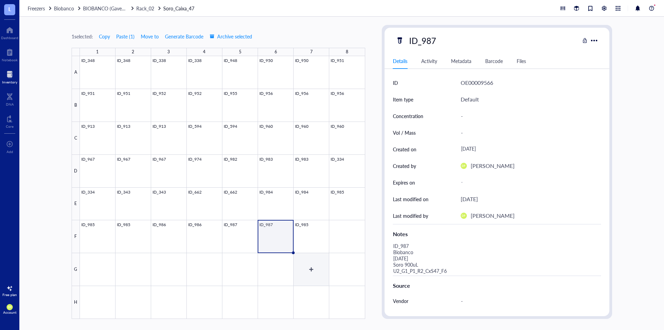
click at [306, 239] on div at bounding box center [222, 187] width 285 height 262
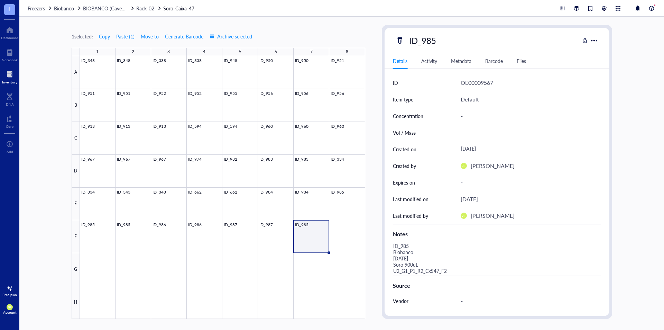
click at [260, 238] on div at bounding box center [222, 187] width 285 height 262
click at [307, 237] on div at bounding box center [222, 187] width 285 height 262
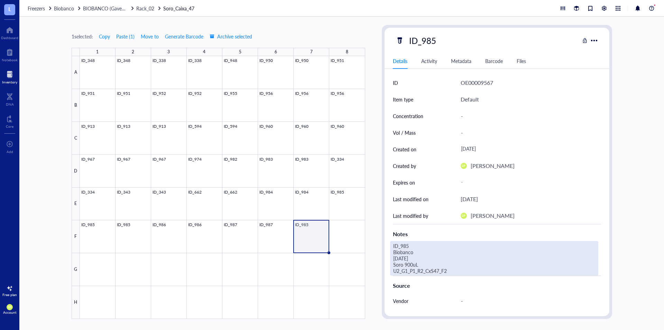
click at [430, 269] on div "ID_985 Biobanco [DATE] Soro 900uL U2_G1_P1_R2_CxS47_F2" at bounding box center [494, 258] width 208 height 35
drag, startPoint x: 381, startPoint y: 236, endPoint x: 360, endPoint y: 210, distance: 33.9
click at [360, 210] on div "1 selected: Copy Paste ( 1 ) Move to Generate Barcode Archive selected 1 2 3 4 …" at bounding box center [341, 173] width 645 height 313
type textarea "ID_987 Biobanco [DATE] Soro 900uL U2_G1_P1_R2_CxS47_F7"
click at [375, 196] on div "1 selected: Copy Paste ( 1 ) Move to Generate Barcode Archive selected 1 2 3 4 …" at bounding box center [341, 173] width 645 height 313
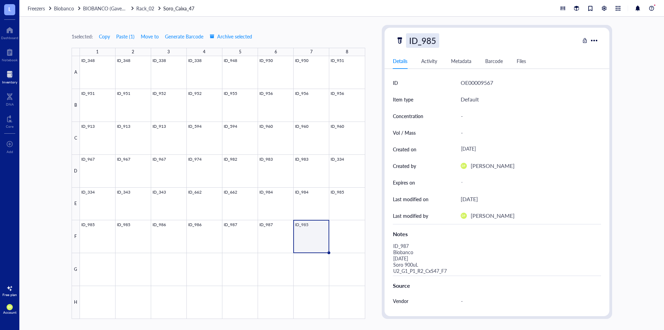
click at [432, 39] on div "ID_985" at bounding box center [422, 40] width 33 height 15
click at [437, 40] on input "ID_985" at bounding box center [425, 41] width 39 height 14
type input "ID_987"
click at [355, 33] on div "1 selected: Copy Paste ( 1 ) Move to Generate Barcode Archive selected" at bounding box center [219, 36] width 294 height 6
click at [313, 242] on div at bounding box center [222, 187] width 285 height 262
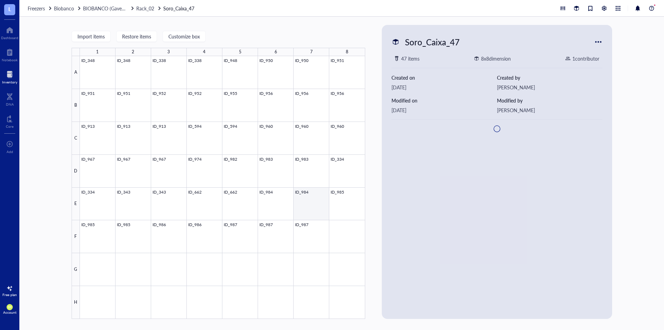
click at [307, 203] on div at bounding box center [222, 187] width 285 height 262
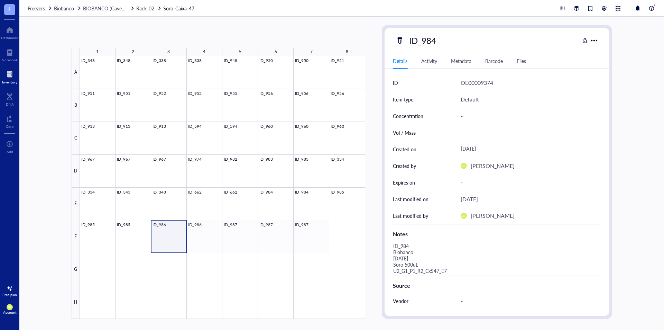
drag, startPoint x: 164, startPoint y: 240, endPoint x: 306, endPoint y: 241, distance: 141.8
click at [306, 241] on div at bounding box center [222, 187] width 285 height 262
click at [108, 40] on button "Copy" at bounding box center [105, 36] width 12 height 11
click at [164, 242] on div at bounding box center [222, 187] width 285 height 262
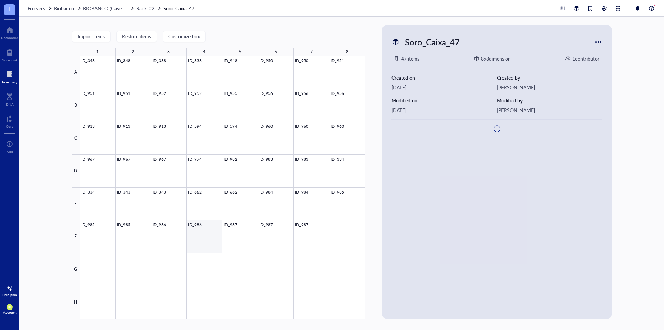
click at [165, 233] on div at bounding box center [222, 187] width 285 height 262
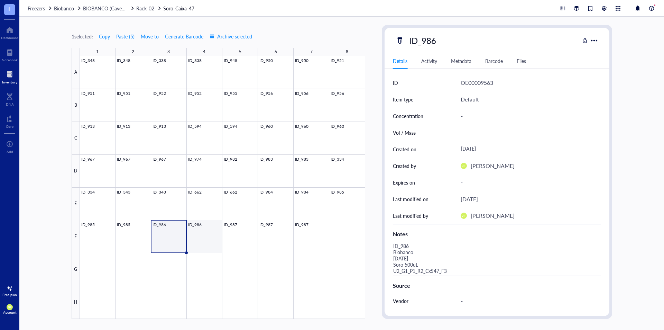
click at [217, 233] on div at bounding box center [222, 187] width 285 height 262
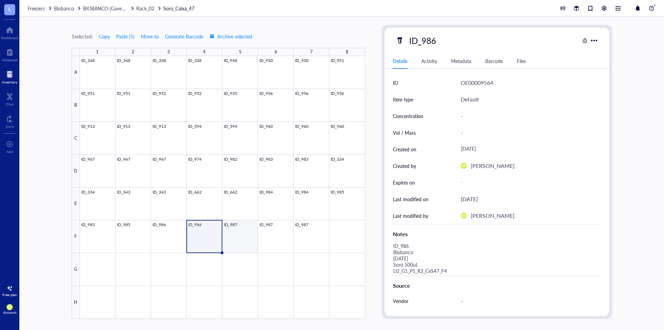
click at [239, 235] on div at bounding box center [222, 187] width 285 height 262
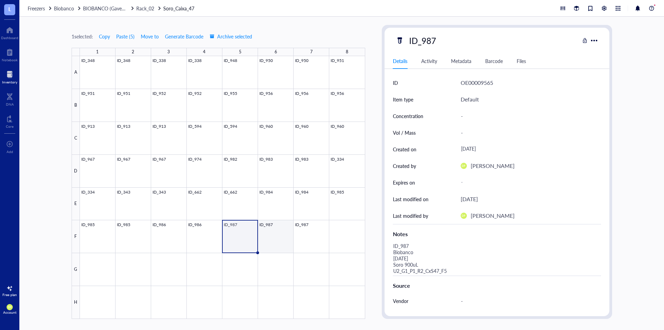
click at [272, 235] on div at bounding box center [222, 187] width 285 height 262
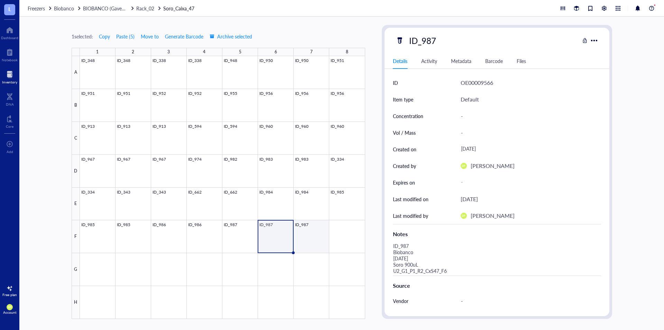
click at [305, 234] on div at bounding box center [222, 187] width 285 height 262
